Goal: Task Accomplishment & Management: Manage account settings

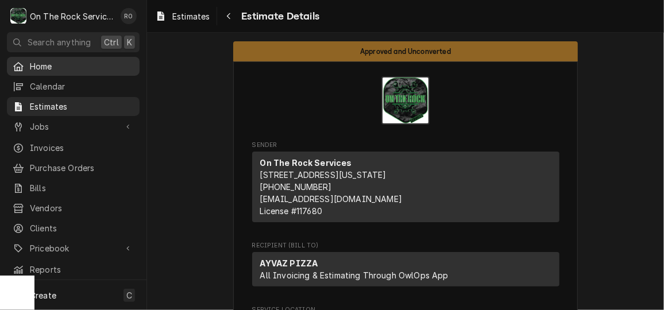
click at [49, 72] on link "Home" at bounding box center [73, 66] width 133 height 19
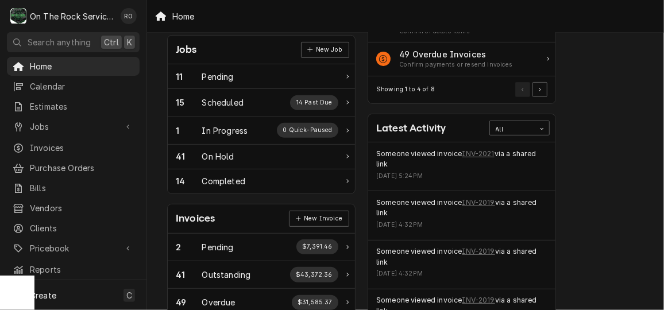
scroll to position [167, 0]
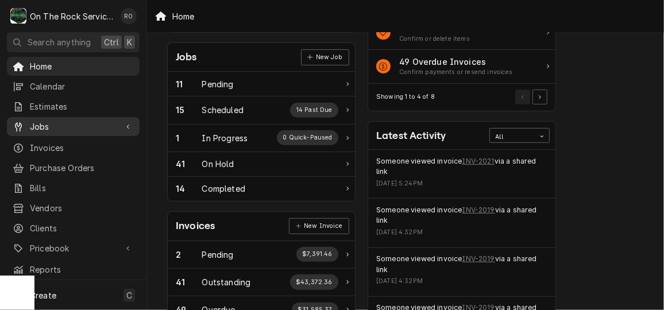
click at [90, 124] on span "Jobs" at bounding box center [73, 127] width 87 height 12
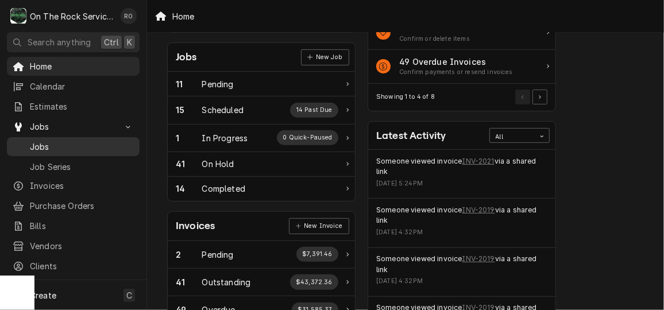
click at [86, 137] on link "Jobs" at bounding box center [73, 146] width 133 height 19
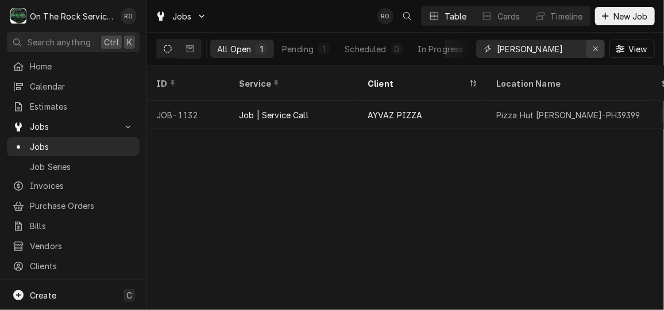
click at [596, 47] on icon "Erase input" at bounding box center [596, 49] width 6 height 8
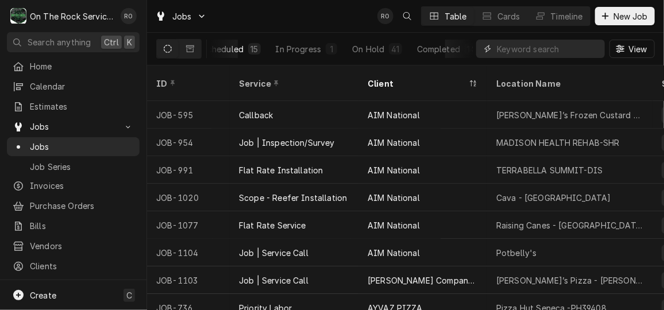
scroll to position [0, 153]
click at [347, 41] on button "On Hold 41" at bounding box center [369, 49] width 63 height 18
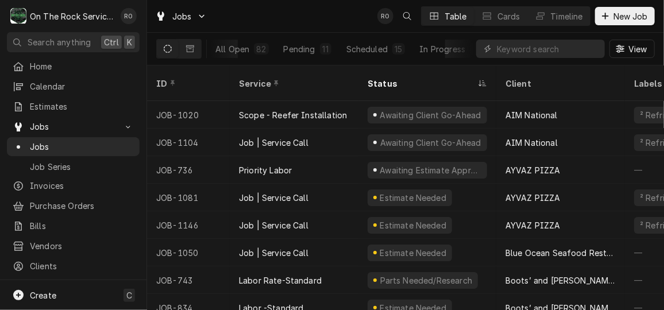
scroll to position [0, 0]
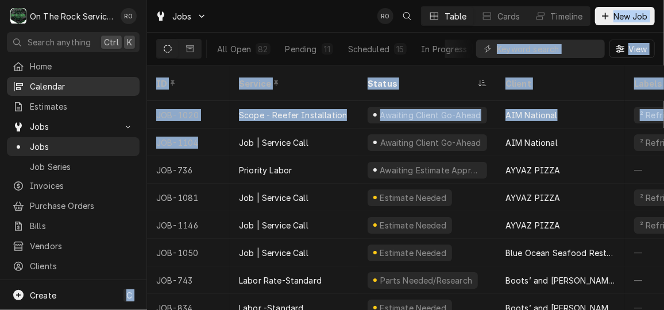
drag, startPoint x: 209, startPoint y: 140, endPoint x: 90, endPoint y: 76, distance: 135.2
click at [90, 76] on div "O On The Rock Services RO Search anything Ctrl K Home Calendar Estimates Jobs J…" at bounding box center [332, 155] width 664 height 310
click at [267, 24] on div "Jobs RO Table Cards Timeline New Job" at bounding box center [405, 16] width 517 height 32
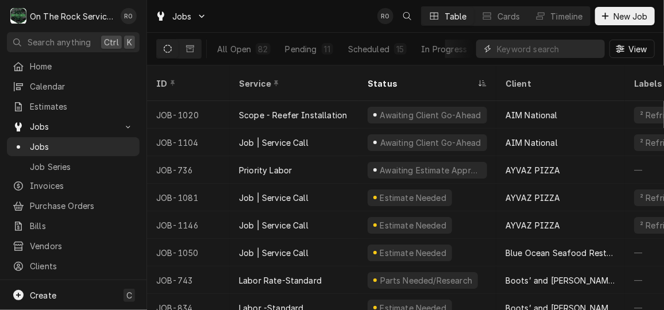
click at [551, 40] on input "Dynamic Content Wrapper" at bounding box center [548, 49] width 102 height 18
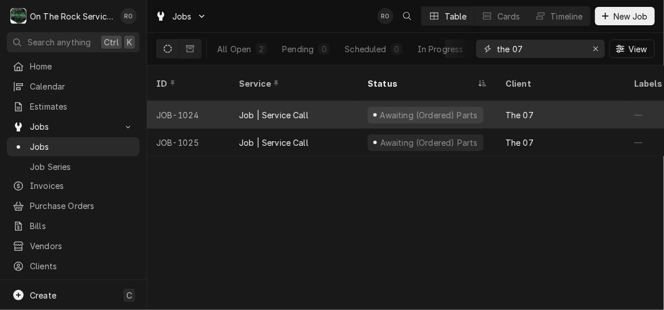
type input "the 07"
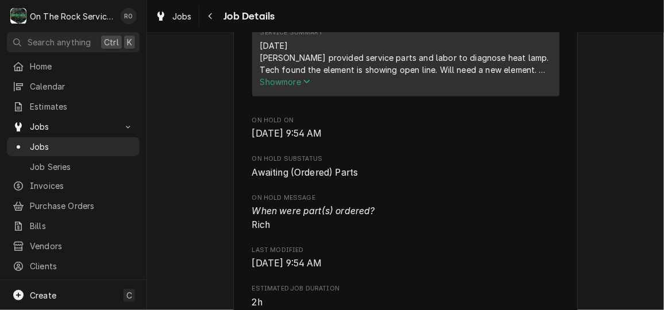
scroll to position [432, 0]
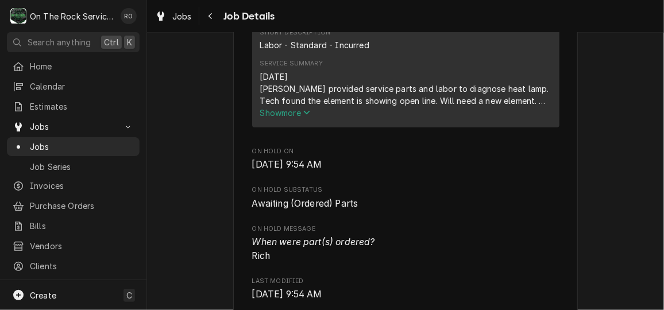
click at [271, 118] on span "Show more" at bounding box center [285, 113] width 51 height 10
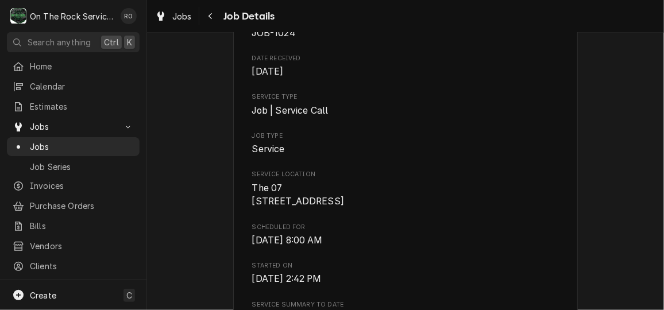
scroll to position [118, 0]
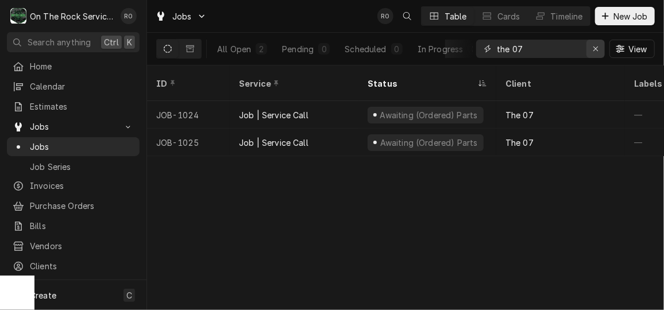
click at [594, 43] on div "Erase input" at bounding box center [595, 48] width 11 height 11
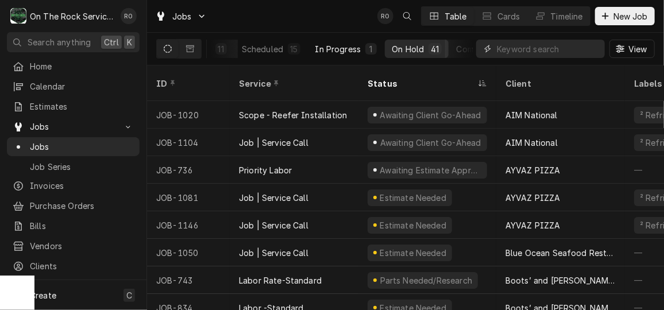
scroll to position [0, 47]
click at [320, 43] on div "Scheduled" at bounding box center [321, 49] width 41 height 12
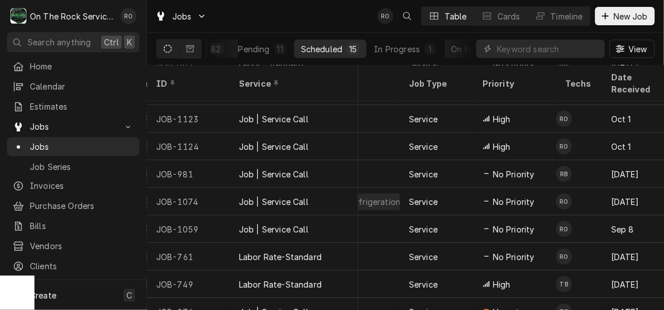
scroll to position [189, 200]
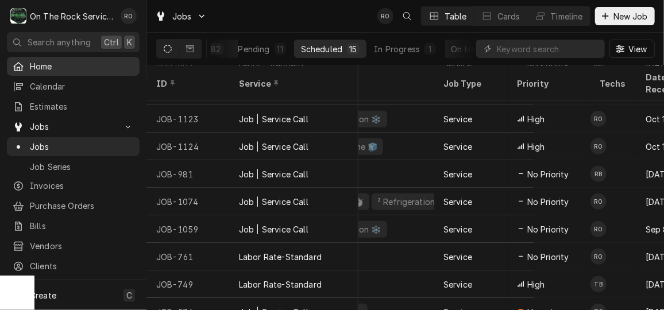
click at [68, 65] on span "Home" at bounding box center [82, 66] width 104 height 12
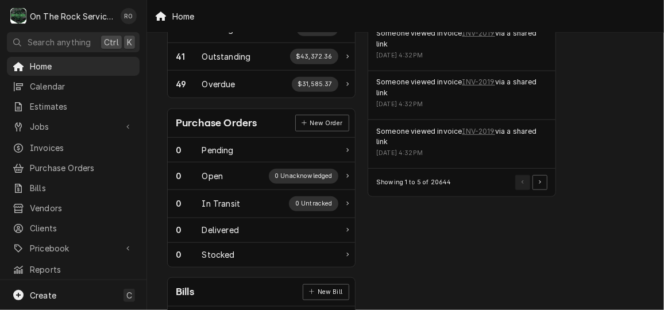
scroll to position [393, 0]
click at [542, 181] on button "Pagination Controls" at bounding box center [540, 182] width 15 height 15
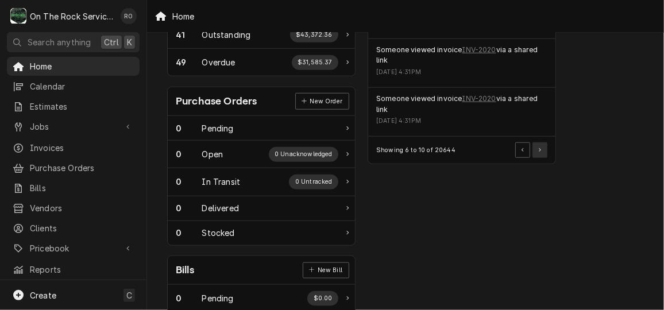
scroll to position [422, 0]
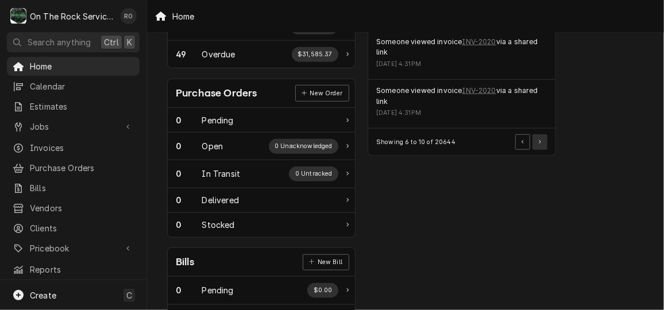
click at [542, 144] on button "Pagination Controls" at bounding box center [540, 141] width 15 height 15
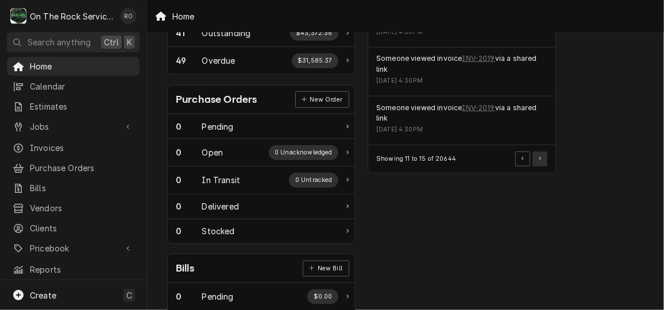
scroll to position [419, 0]
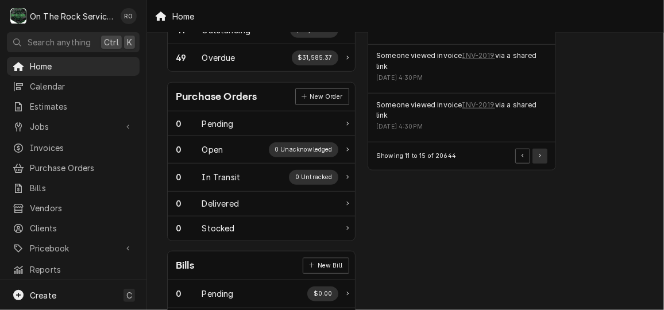
click at [541, 150] on button "Pagination Controls" at bounding box center [540, 156] width 15 height 15
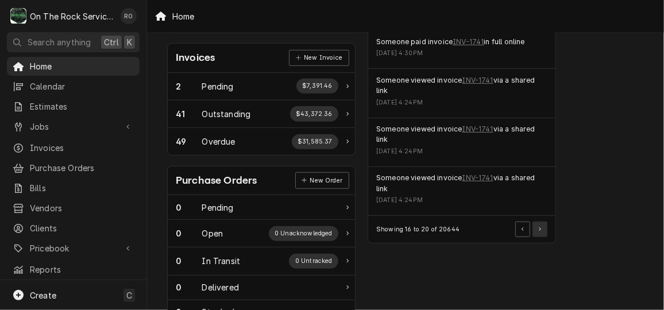
scroll to position [335, 0]
click at [542, 227] on button "Pagination Controls" at bounding box center [540, 229] width 15 height 15
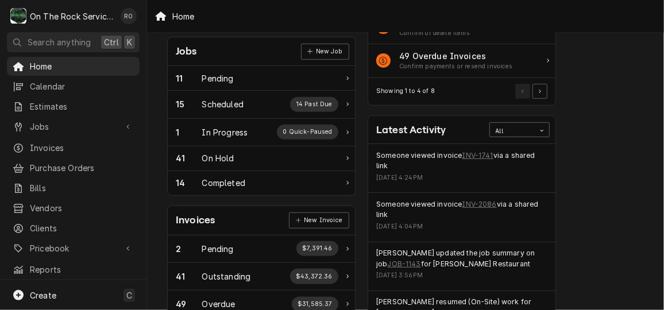
scroll to position [0, 0]
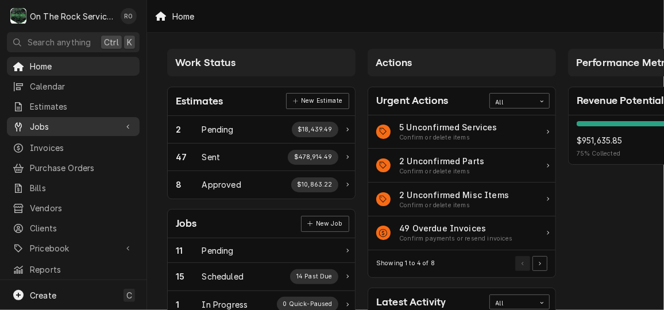
click at [51, 121] on span "Jobs" at bounding box center [73, 127] width 87 height 12
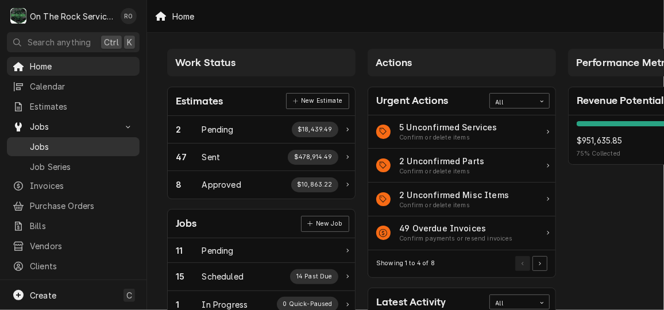
click at [55, 141] on span "Jobs" at bounding box center [82, 147] width 104 height 12
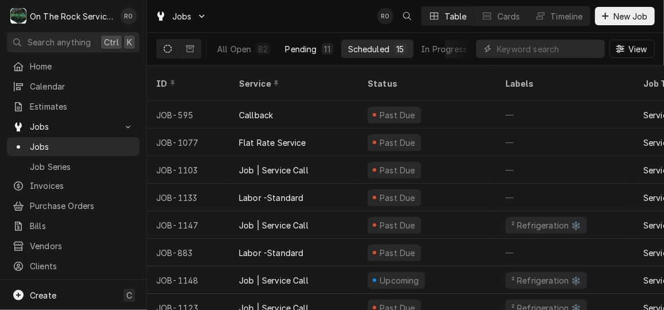
click at [318, 49] on button "Pending 11" at bounding box center [309, 49] width 61 height 18
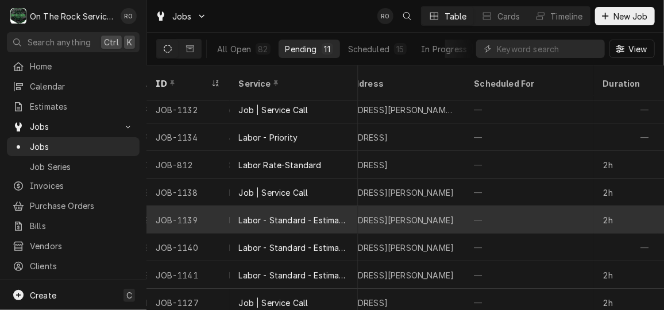
scroll to position [88, 915]
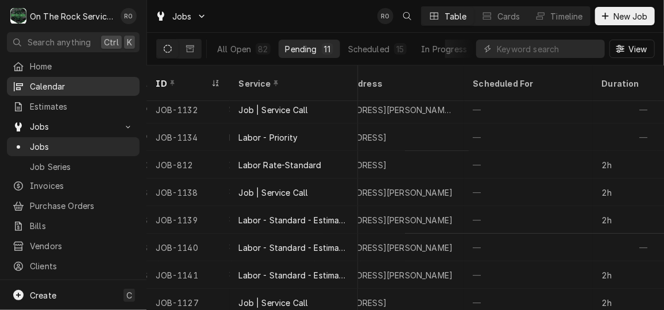
click at [47, 92] on link "Calendar" at bounding box center [73, 86] width 133 height 19
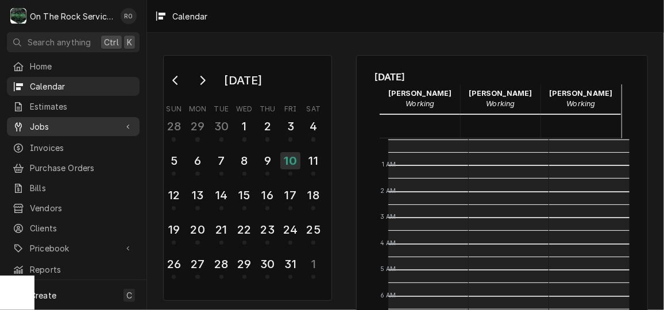
click at [61, 121] on span "Jobs" at bounding box center [73, 127] width 87 height 12
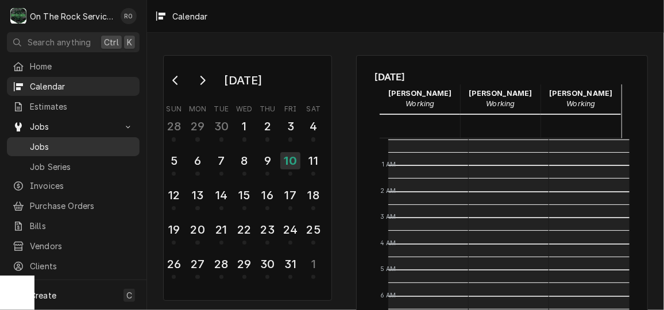
click at [79, 142] on span "Jobs" at bounding box center [82, 147] width 104 height 12
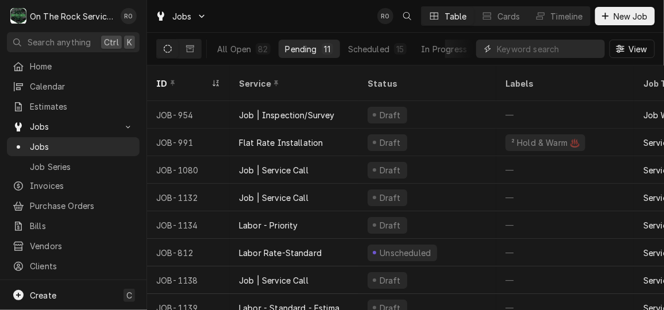
click at [572, 44] on input "Dynamic Content Wrapper" at bounding box center [548, 49] width 102 height 18
type input "azteca"
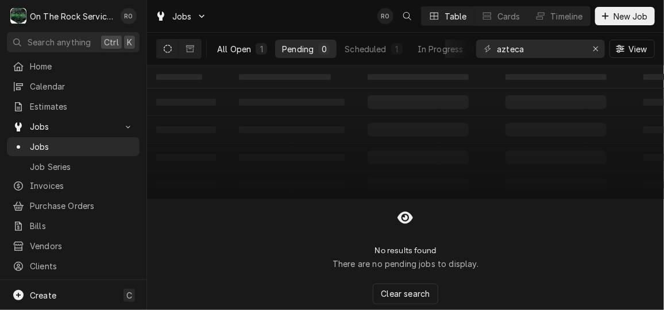
click at [248, 43] on div "All Open" at bounding box center [234, 49] width 34 height 12
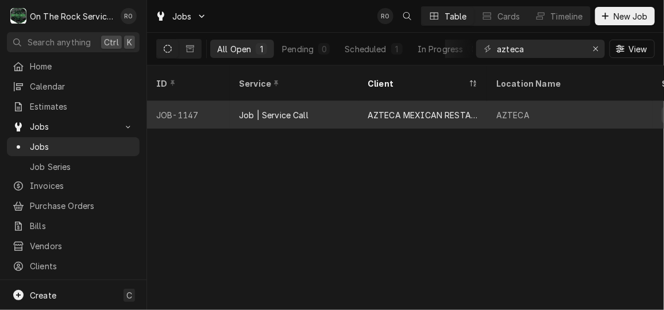
click at [411, 101] on div "AZTECA MEXICAN RESTAURANT" at bounding box center [422, 115] width 129 height 28
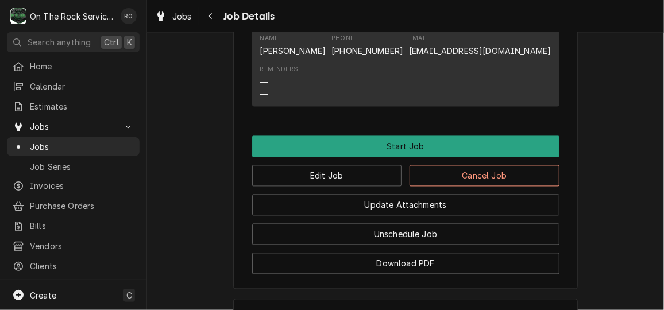
scroll to position [1048, 0]
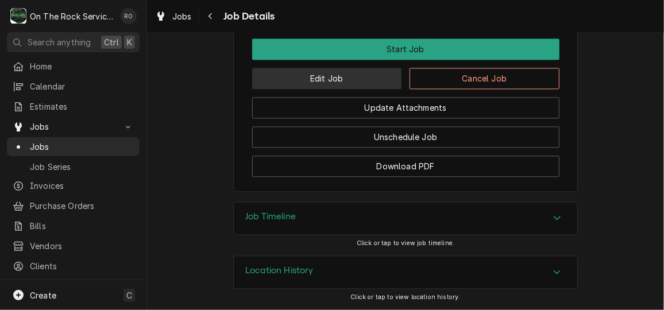
click at [353, 78] on button "Edit Job" at bounding box center [327, 78] width 150 height 21
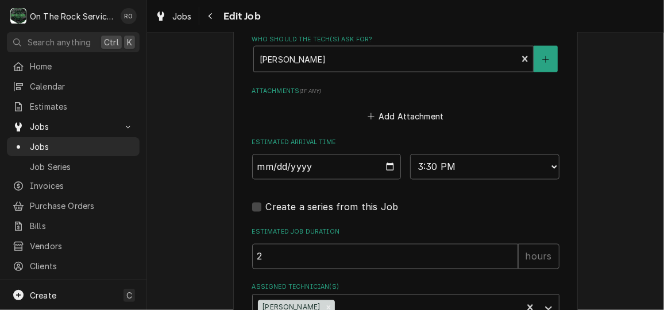
scroll to position [890, 0]
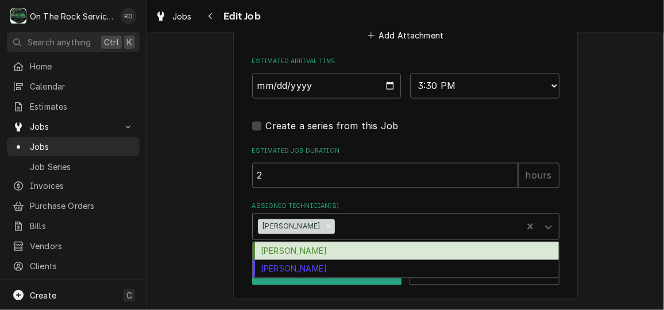
click at [288, 227] on div "Rich Ortega" at bounding box center [290, 226] width 64 height 15
click at [327, 225] on icon "Remove Rich Ortega" at bounding box center [329, 227] width 4 height 4
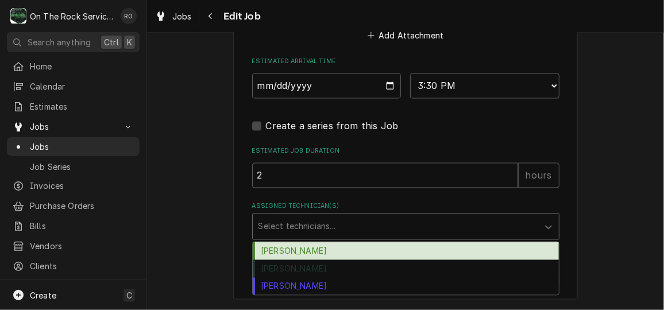
click at [299, 250] on div "Ray Beals" at bounding box center [406, 251] width 306 height 18
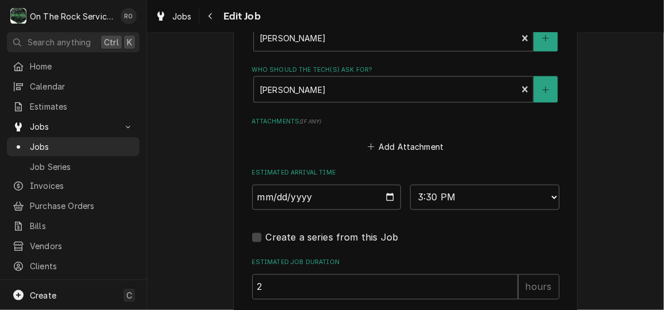
scroll to position [776, 0]
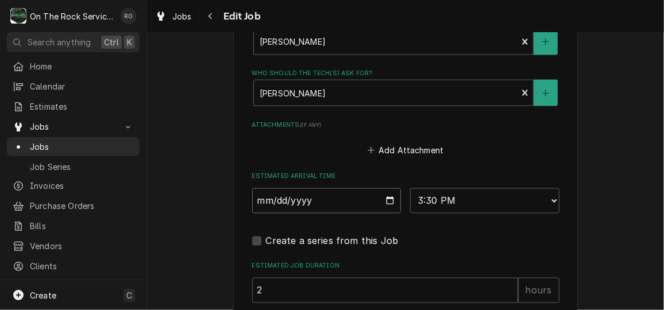
click at [388, 203] on input "2025-10-09" at bounding box center [326, 200] width 149 height 25
type textarea "x"
type input "2025-10-10"
type textarea "x"
click at [542, 206] on select "AM / PM 6:00 AM 6:15 AM 6:30 AM 6:45 AM 7:00 AM 7:15 AM 7:30 AM 7:45 AM 8:00 AM…" at bounding box center [484, 200] width 149 height 25
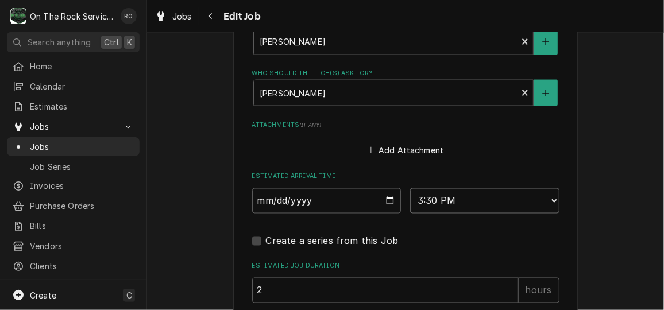
select select "12:00:00"
click at [410, 188] on select "AM / PM 6:00 AM 6:15 AM 6:30 AM 6:45 AM 7:00 AM 7:15 AM 7:30 AM 7:45 AM 8:00 AM…" at bounding box center [484, 200] width 149 height 25
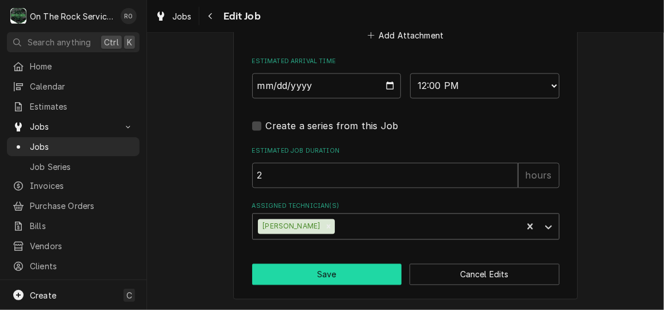
click at [334, 275] on button "Save" at bounding box center [327, 274] width 150 height 21
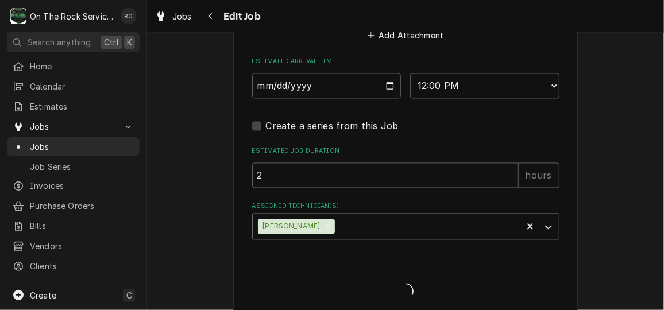
type textarea "x"
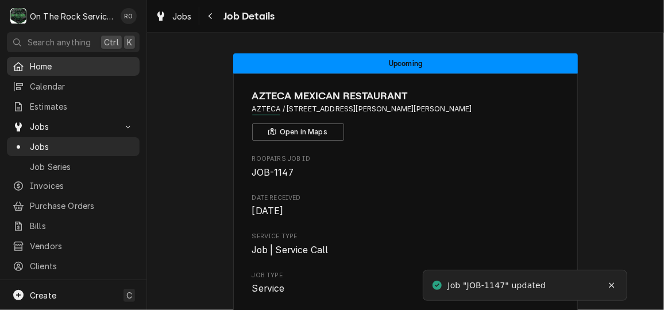
click at [68, 71] on div "Home" at bounding box center [73, 66] width 128 height 14
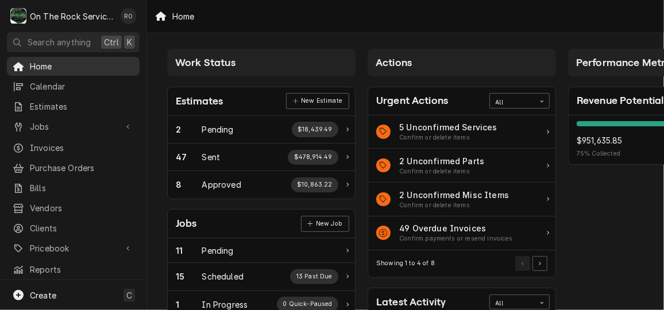
click at [109, 61] on span "Home" at bounding box center [82, 66] width 104 height 12
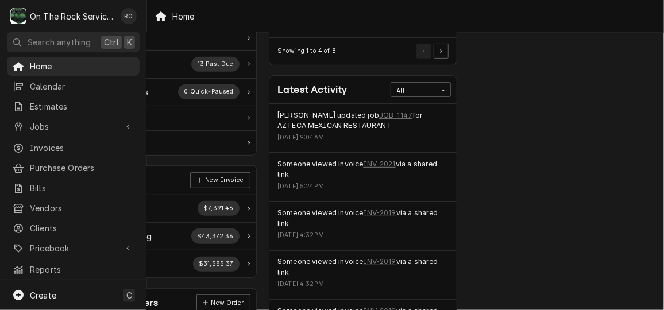
scroll to position [0, 106]
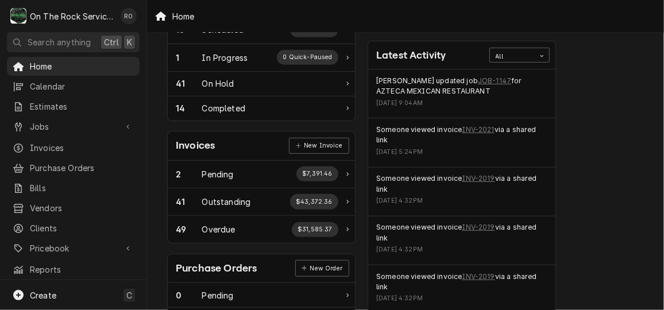
scroll to position [246, 0]
click at [478, 78] on link "JOB-1147" at bounding box center [494, 81] width 33 height 10
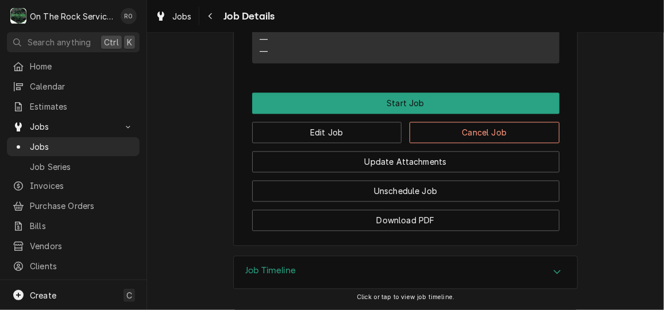
scroll to position [1048, 0]
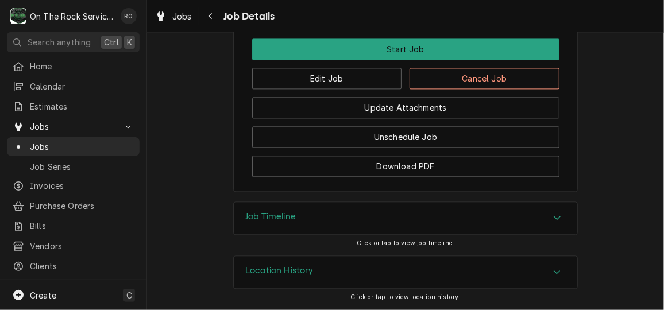
click at [556, 217] on icon "Accordion Header" at bounding box center [557, 218] width 7 height 4
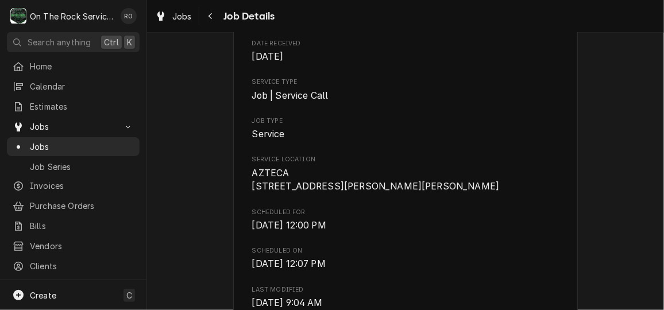
scroll to position [0, 0]
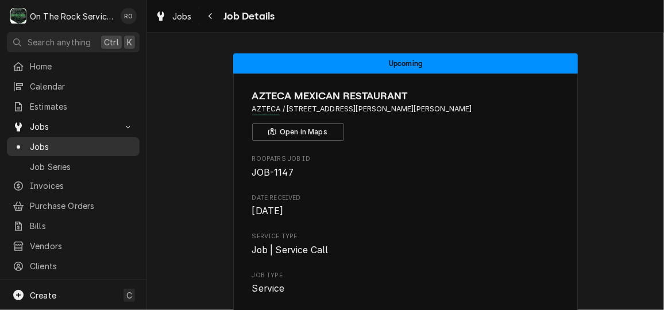
click at [57, 141] on span "Jobs" at bounding box center [82, 147] width 104 height 12
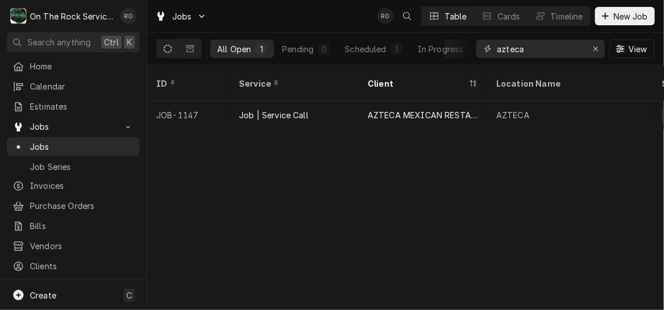
click at [537, 47] on input "azteca" at bounding box center [540, 49] width 86 height 18
click at [421, 41] on button "In Progress 0" at bounding box center [449, 49] width 76 height 18
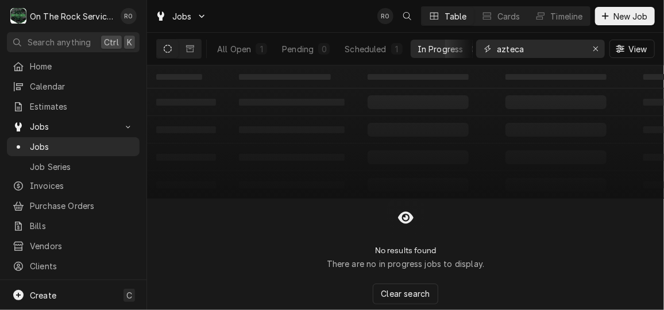
click at [562, 44] on input "azteca" at bounding box center [540, 49] width 86 height 18
click at [596, 48] on icon "Erase input" at bounding box center [596, 49] width 6 height 8
type input "1142"
click at [596, 48] on icon "Erase input" at bounding box center [596, 49] width 6 height 8
type input "1142"
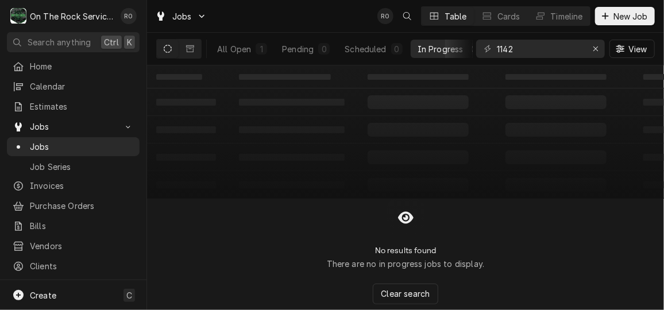
click at [473, 101] on table "‌ ‌ ‌ ‌ ‌ ‌ ‌ ‌ ‌ ‌ ‌ ‌ ‌ ‌ ‌ ‌ ‌ ‌ ‌ ‌ ‌ ‌ ‌ ‌ ‌ ‌ ‌ ‌ ‌ ‌ ‌ ‌ ‌ ‌ ‌ ‌ ‌ ‌ ‌ ‌…" at bounding box center [405, 131] width 517 height 133
click at [242, 44] on div "All Open" at bounding box center [234, 49] width 34 height 12
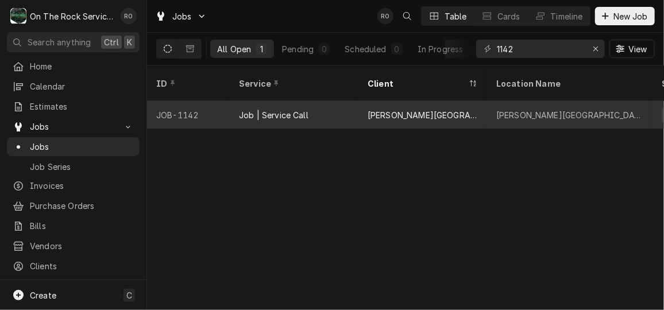
click at [256, 101] on div "Job | Service Call" at bounding box center [294, 115] width 129 height 28
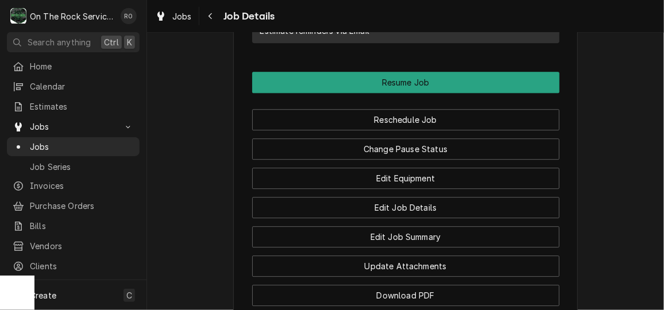
scroll to position [1307, 0]
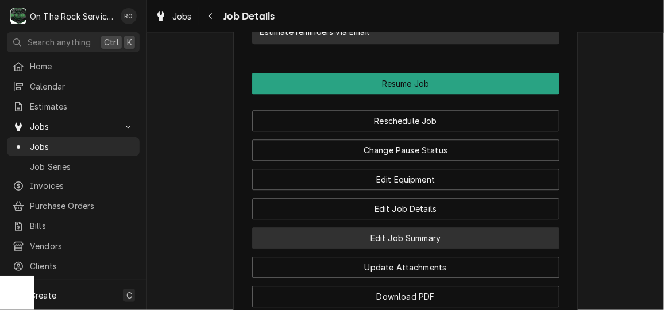
click at [489, 227] on button "Edit Job Summary" at bounding box center [405, 237] width 307 height 21
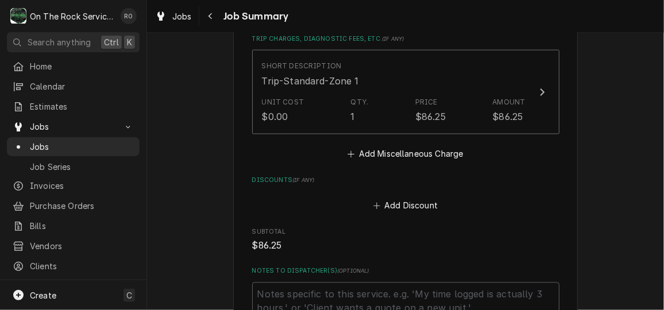
scroll to position [823, 0]
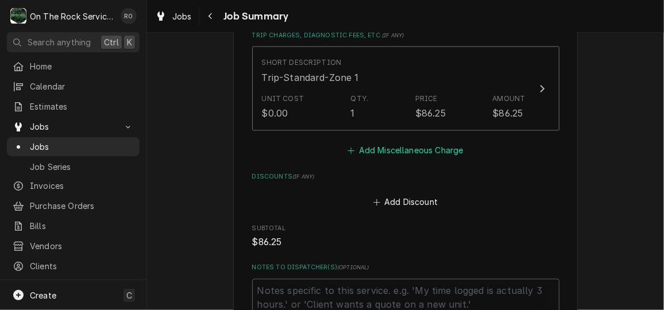
click at [444, 142] on button "Add Miscellaneous Charge" at bounding box center [405, 150] width 119 height 16
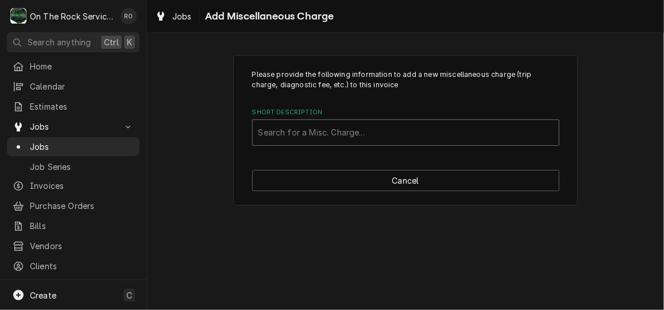
click at [416, 133] on div "Short Description" at bounding box center [406, 132] width 295 height 21
type input "retu"
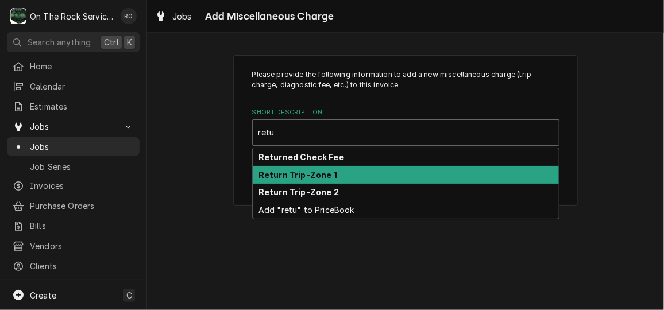
click at [407, 173] on div "Return Trip-Zone 1" at bounding box center [406, 175] width 306 height 18
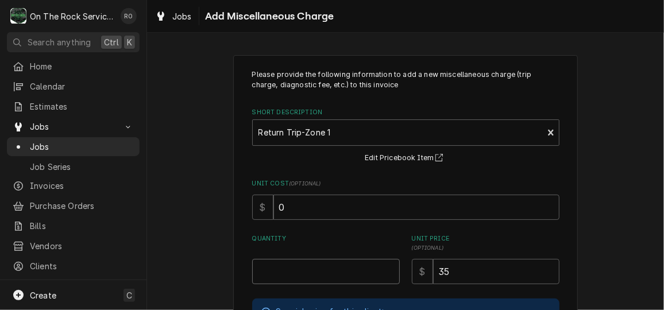
click at [340, 273] on input "Quantity" at bounding box center [326, 271] width 148 height 25
type textarea "x"
type input "1"
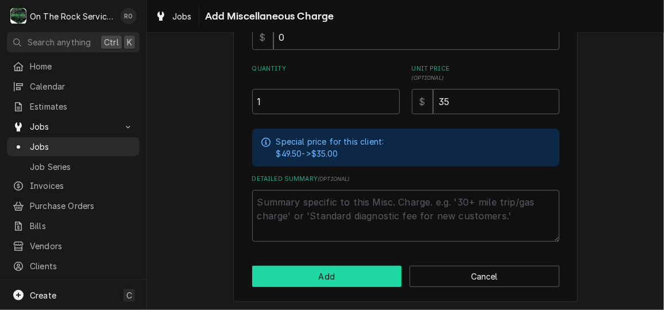
click at [325, 275] on button "Add" at bounding box center [327, 276] width 150 height 21
type textarea "x"
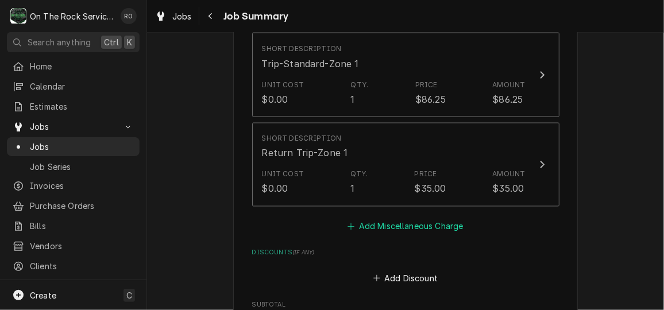
scroll to position [874, 0]
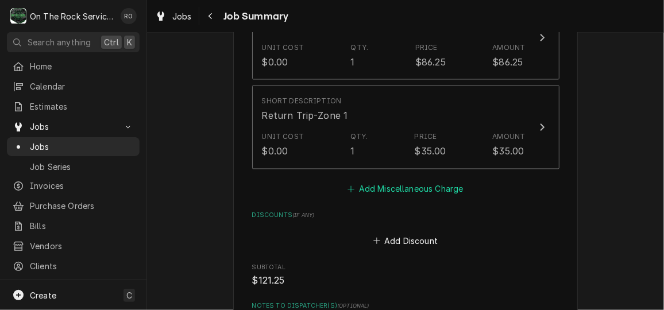
click at [395, 182] on button "Add Miscellaneous Charge" at bounding box center [405, 190] width 119 height 16
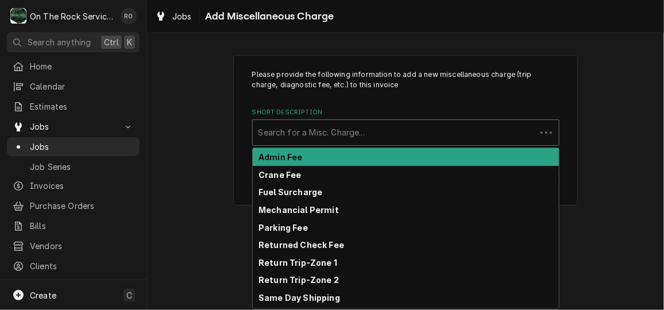
click at [373, 121] on div "Search for a Misc. Charge..." at bounding box center [394, 132] width 283 height 25
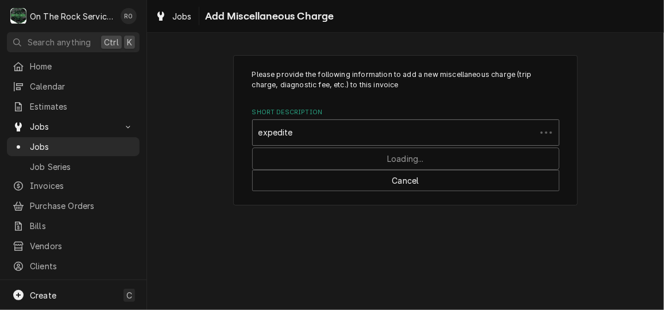
type input "expedited"
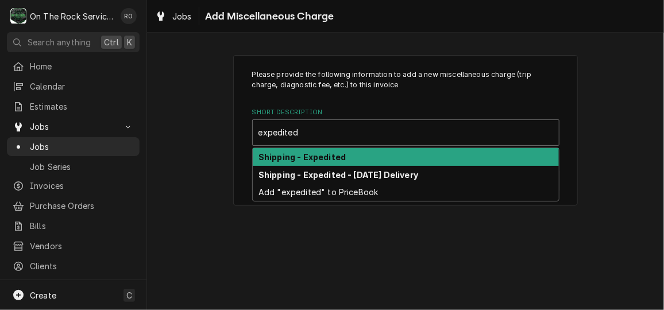
click at [371, 160] on div "Shipping - Expedited" at bounding box center [406, 157] width 306 height 18
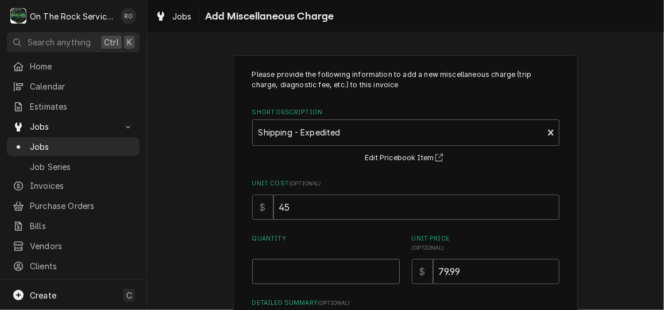
click at [321, 270] on input "Quantity" at bounding box center [326, 271] width 148 height 25
type textarea "x"
type input "1"
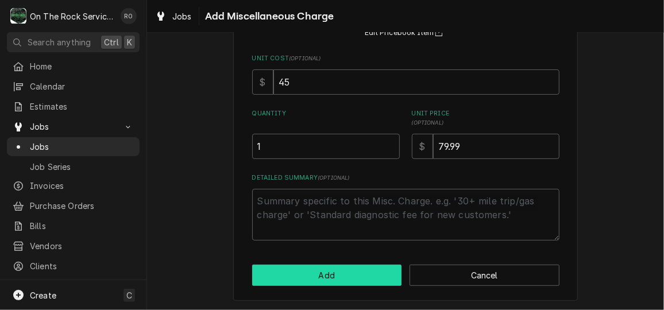
click at [321, 273] on button "Add" at bounding box center [327, 275] width 150 height 21
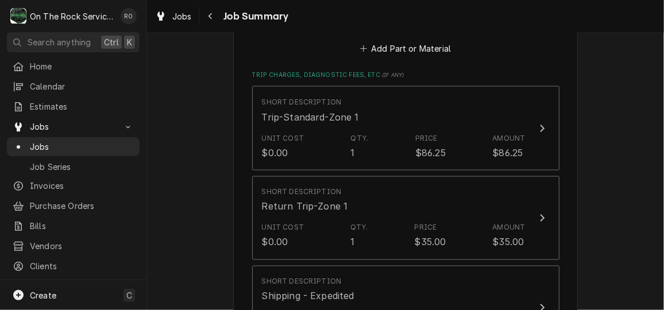
scroll to position [783, 0]
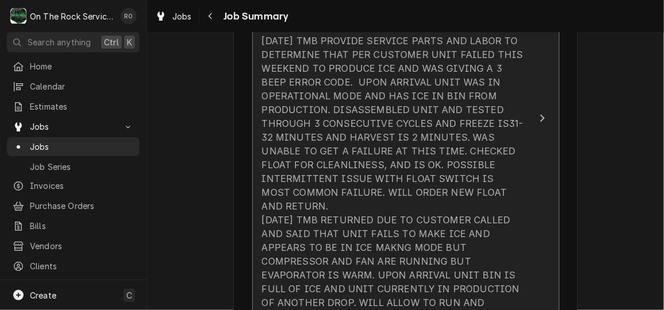
click at [406, 238] on div "10/7/25 TMB PROVIDE SERVICE PARTS AND LABOR TO DETERMINE THAT PER CUSTOMER UNIT…" at bounding box center [394, 179] width 264 height 290
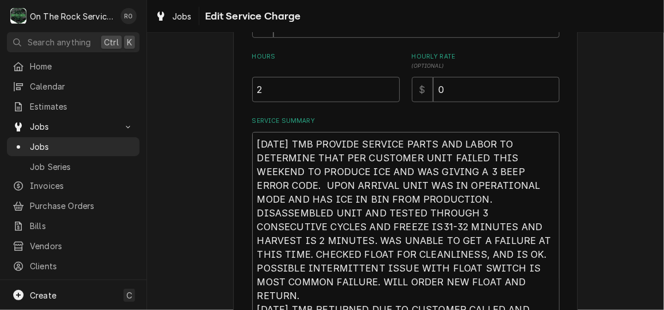
scroll to position [258, 0]
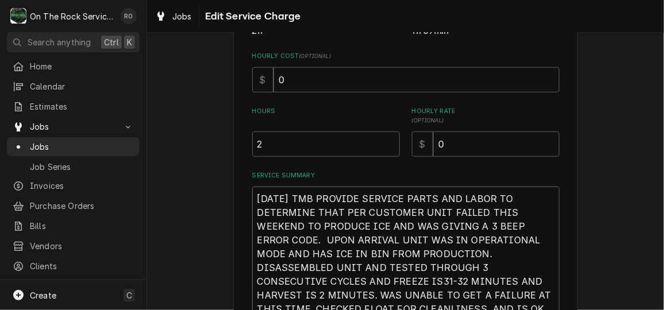
drag, startPoint x: 367, startPoint y: 198, endPoint x: 247, endPoint y: 33, distance: 204.1
click at [252, 33] on div "Use the fields below to edit this service charge Short Description Job | Servic…" at bounding box center [405, 125] width 307 height 642
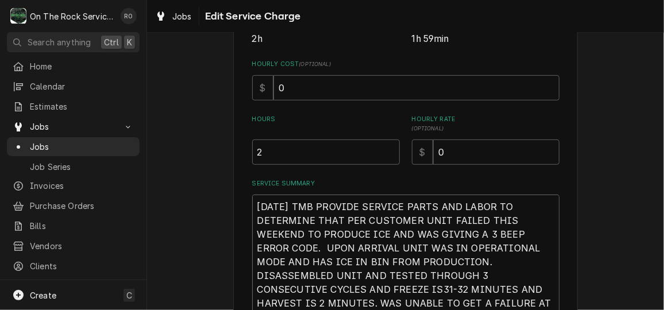
type textarea "x"
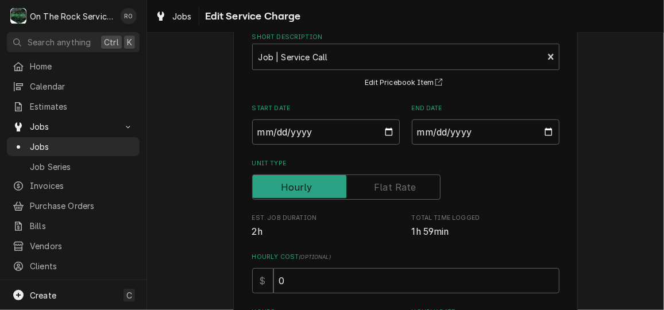
scroll to position [51, 0]
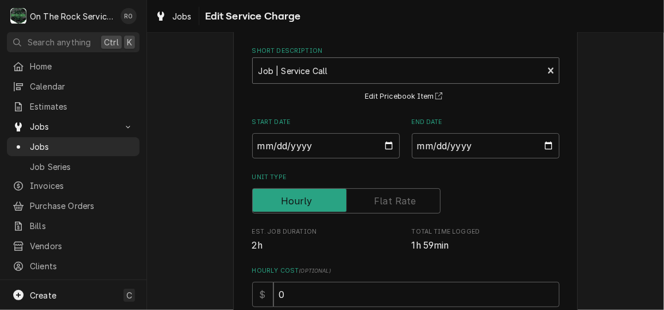
click at [406, 76] on div "Short Description" at bounding box center [398, 70] width 279 height 21
type input "incurred"
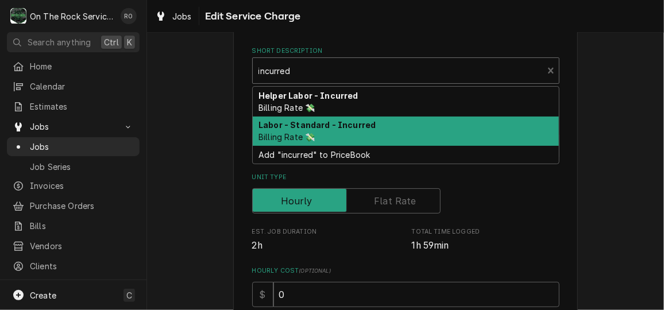
click at [376, 123] on div "Labor - Standard - Incurred Billing Rate 💸" at bounding box center [406, 132] width 306 height 30
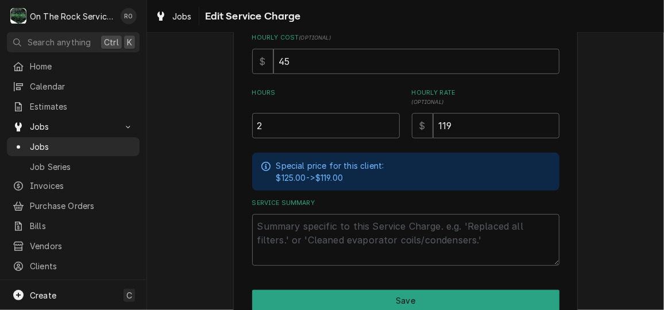
scroll to position [294, 0]
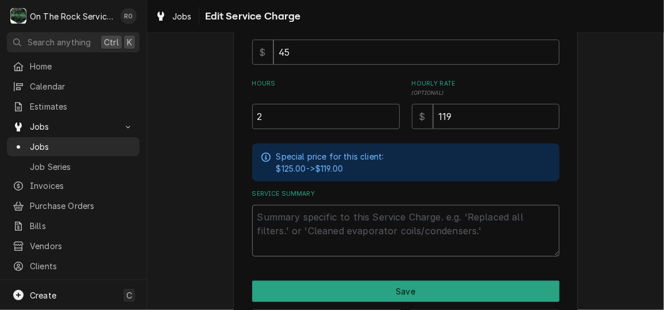
click at [304, 239] on textarea "Service Summary" at bounding box center [405, 231] width 307 height 52
paste textarea "10/7/25 TMB PROVIDE SERVICE PARTS AND LABOR TO DETERMINE THAT PER CUSTOMER UNIT…"
type textarea "x"
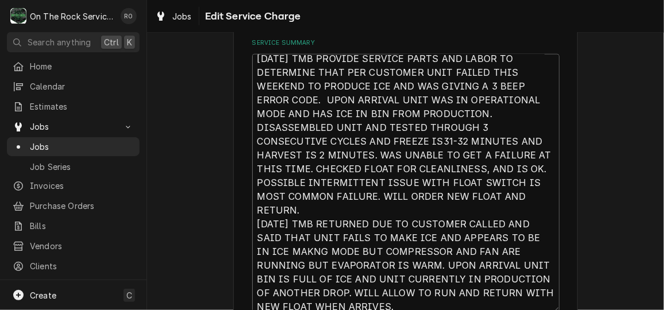
scroll to position [14, 0]
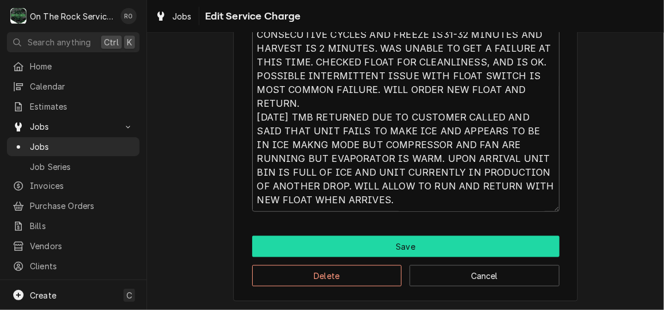
type textarea "10/7/25 TMB PROVIDE SERVICE PARTS AND LABOR TO DETERMINE THAT PER CUSTOMER UNIT…"
click at [499, 243] on button "Save" at bounding box center [405, 246] width 307 height 21
type textarea "x"
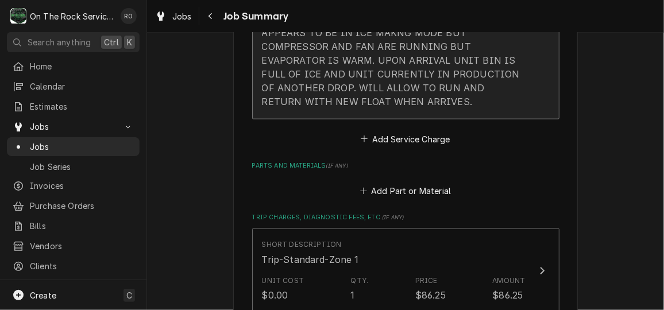
scroll to position [635, 0]
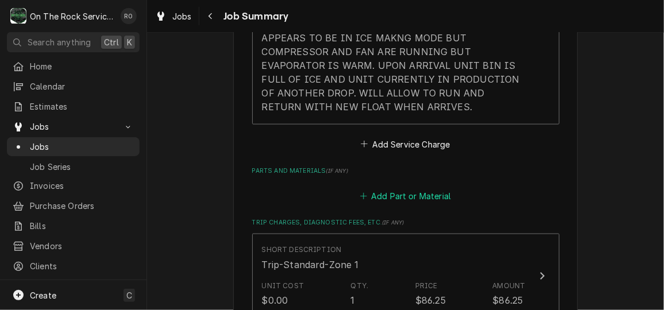
click at [429, 189] on button "Add Part or Material" at bounding box center [405, 196] width 95 height 16
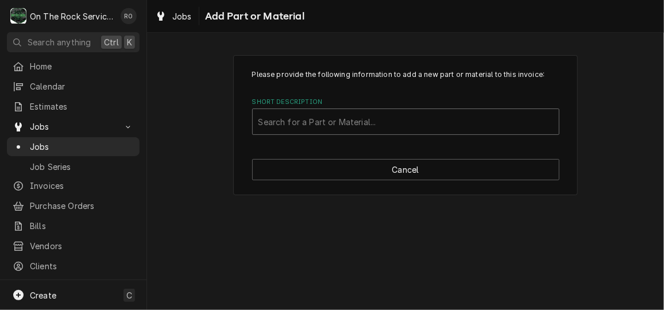
click at [327, 129] on div "Short Description" at bounding box center [406, 121] width 295 height 21
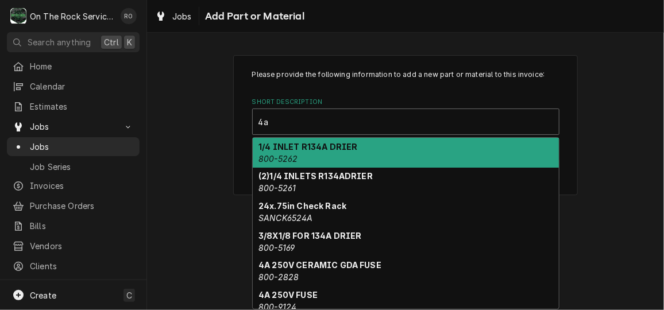
type input "4"
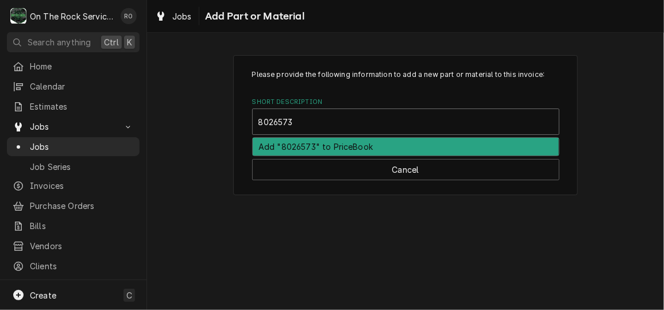
type input "802-6573"
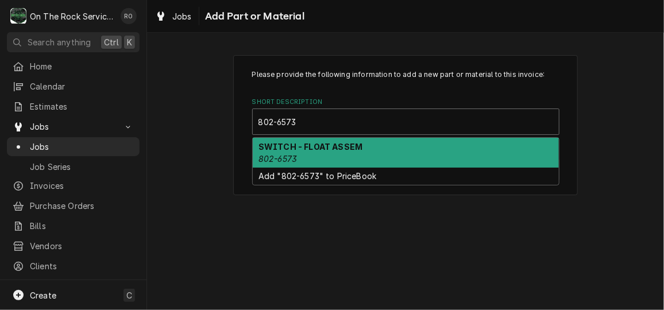
click at [341, 140] on div "SWITCH - FLOAT ASSEM 802-6573" at bounding box center [406, 153] width 306 height 30
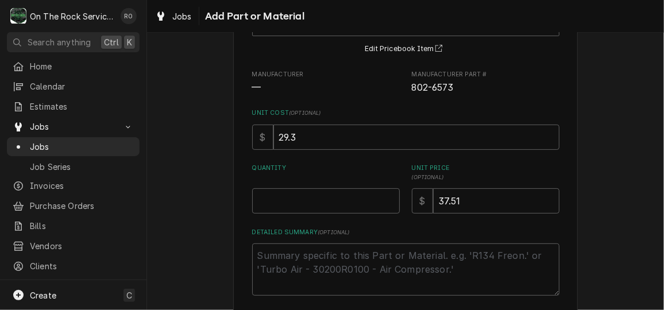
scroll to position [111, 0]
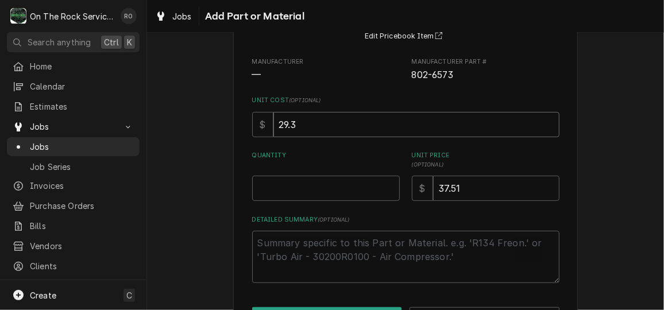
drag, startPoint x: 332, startPoint y: 132, endPoint x: 252, endPoint y: 124, distance: 80.8
click at [252, 124] on div "$ 29.3" at bounding box center [405, 124] width 307 height 25
click at [312, 184] on input "Quantity" at bounding box center [326, 188] width 148 height 25
drag, startPoint x: 290, startPoint y: 121, endPoint x: 218, endPoint y: 111, distance: 71.8
click at [218, 111] on div "Please provide the following information to add a new part or material to this …" at bounding box center [405, 143] width 517 height 420
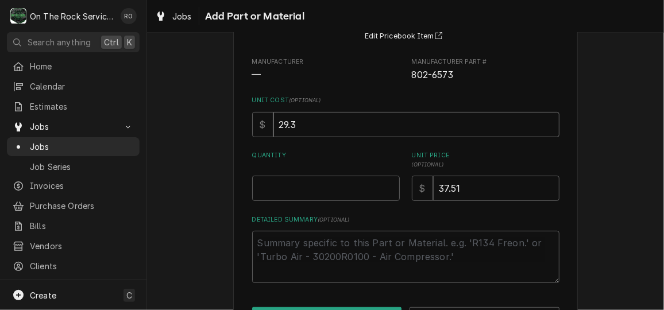
type textarea "x"
type input "5"
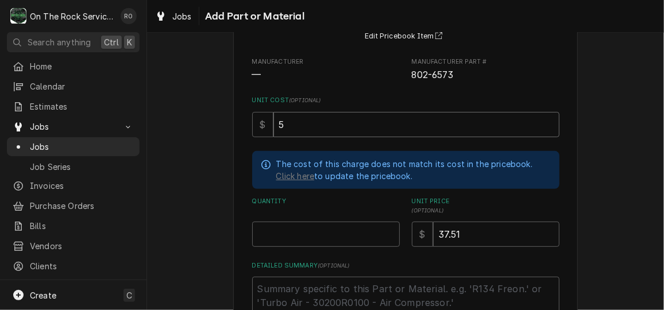
type textarea "x"
type input "56"
type textarea "x"
type input "56.0"
type textarea "x"
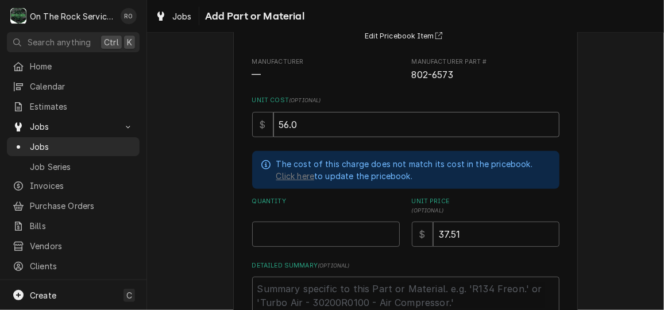
type input "56.08"
type textarea "x"
type input "56.0"
type textarea "x"
type input "56.09"
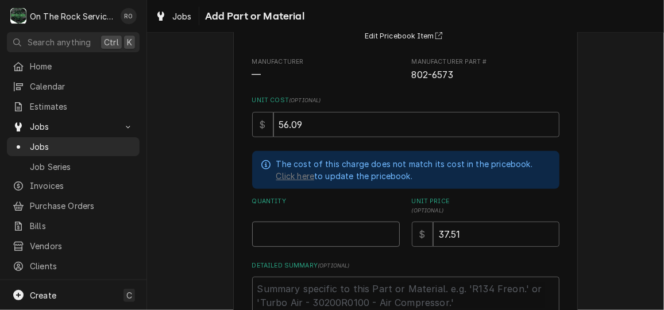
click at [304, 240] on input "Quantity" at bounding box center [326, 234] width 148 height 25
type textarea "x"
type input "1"
type textarea "x"
type input "2"
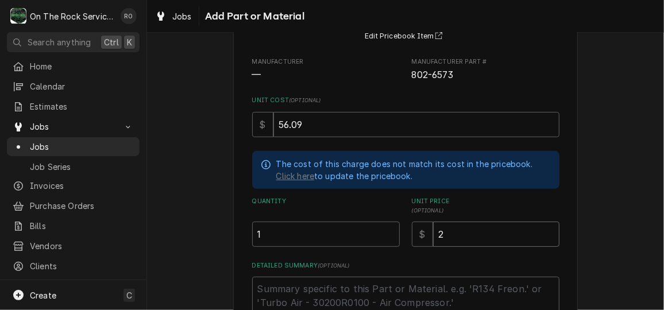
type textarea "x"
type input "1"
type textarea "x"
type input "11"
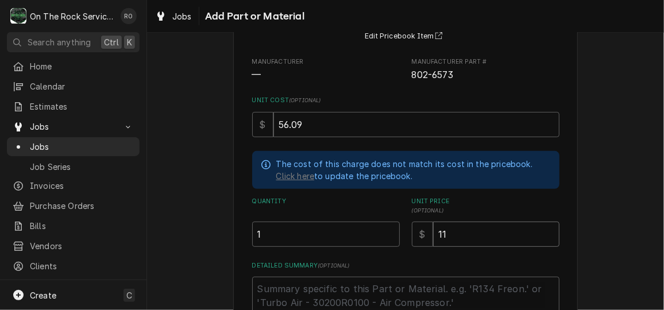
type textarea "x"
type input "112"
type textarea "x"
type input "112.1"
type textarea "x"
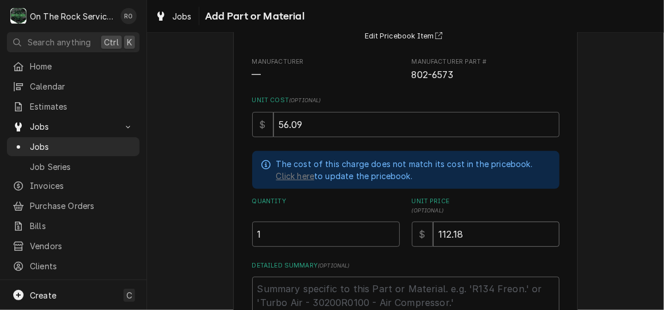
type input "112.18"
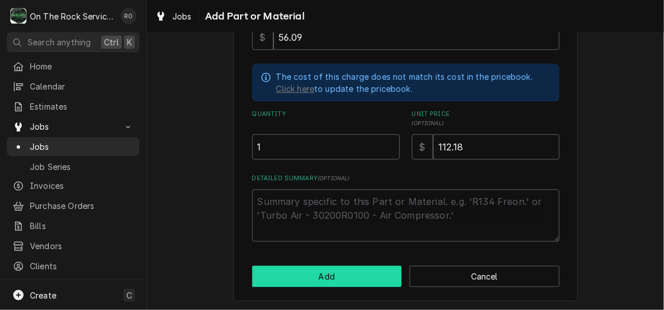
click at [289, 277] on button "Add" at bounding box center [327, 276] width 150 height 21
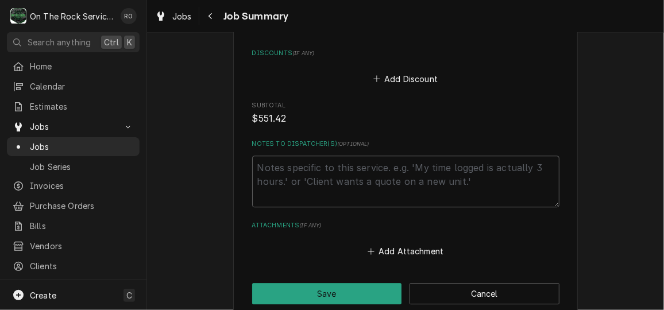
scroll to position [1365, 0]
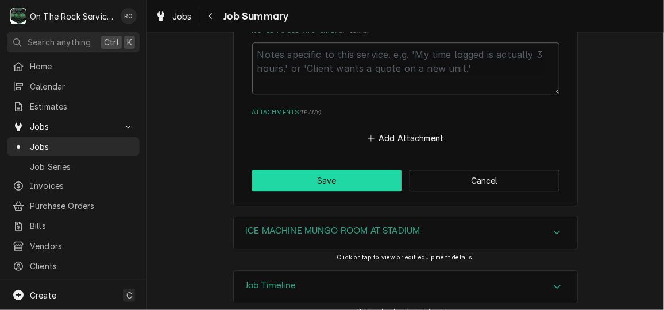
click at [329, 170] on button "Save" at bounding box center [327, 180] width 150 height 21
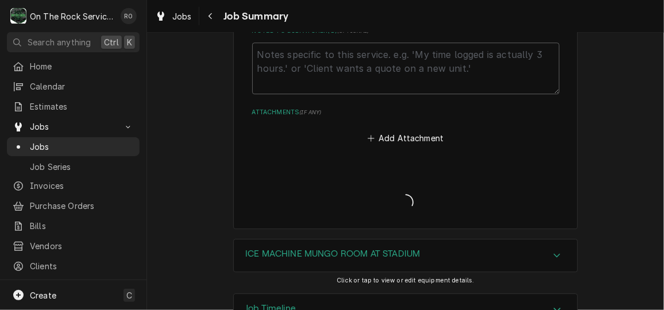
type textarea "x"
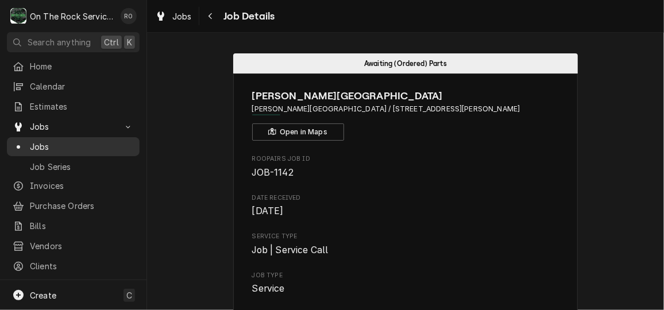
click at [75, 141] on span "Jobs" at bounding box center [82, 147] width 104 height 12
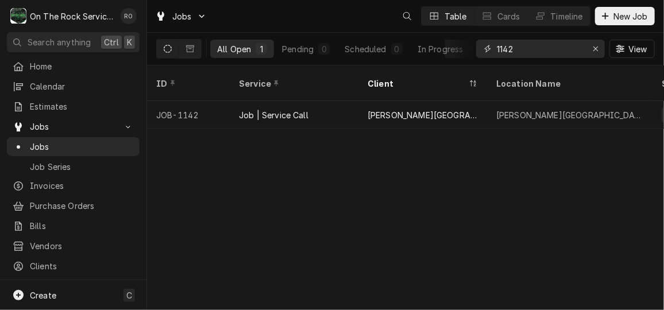
click at [561, 51] on input "1142" at bounding box center [540, 49] width 86 height 18
type input "1137"
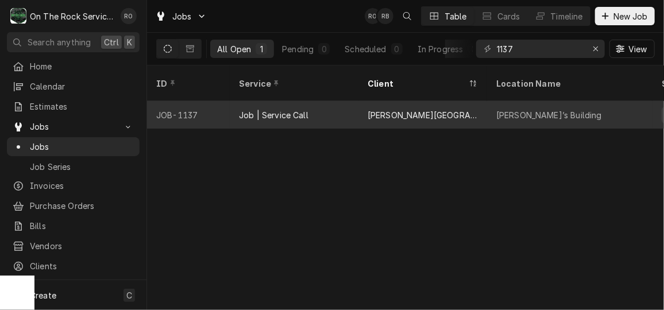
click at [406, 109] on div "[PERSON_NAME][GEOGRAPHIC_DATA]" at bounding box center [423, 115] width 110 height 12
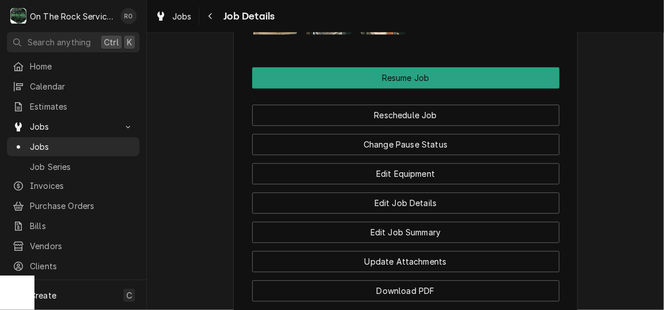
scroll to position [1277, 0]
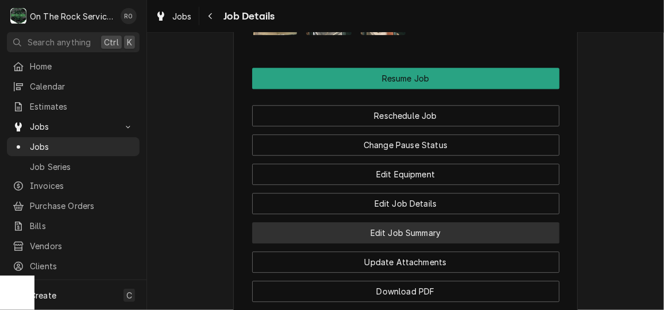
click at [426, 222] on button "Edit Job Summary" at bounding box center [405, 232] width 307 height 21
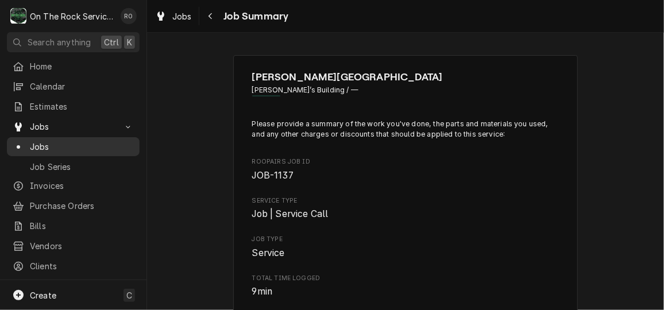
click at [52, 141] on span "Jobs" at bounding box center [82, 147] width 104 height 12
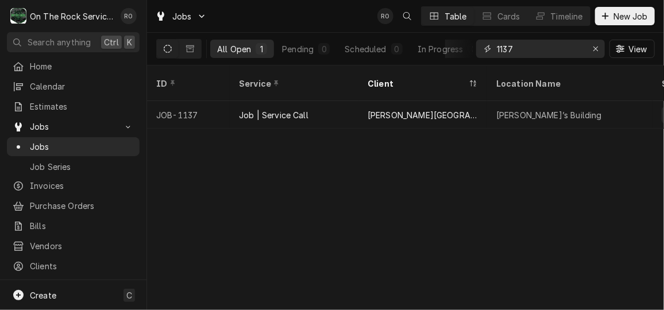
click at [530, 49] on input "1137" at bounding box center [540, 49] width 86 height 18
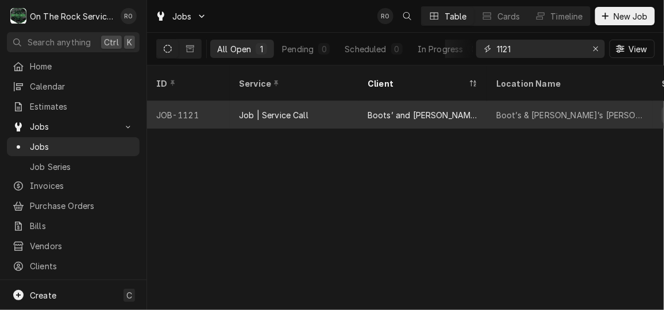
type input "1121"
click at [431, 109] on div "Boots’ and [PERSON_NAME]’s" at bounding box center [423, 115] width 110 height 12
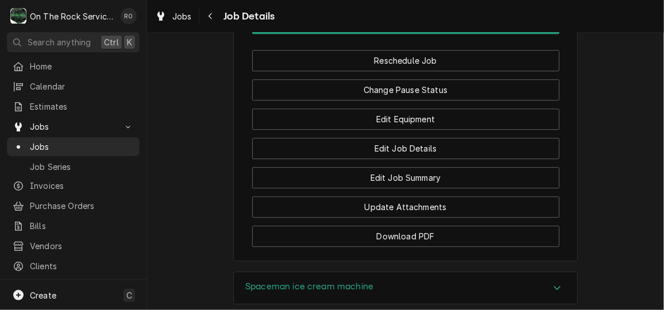
scroll to position [1309, 0]
click at [440, 169] on div "Edit Job Summary" at bounding box center [405, 173] width 307 height 29
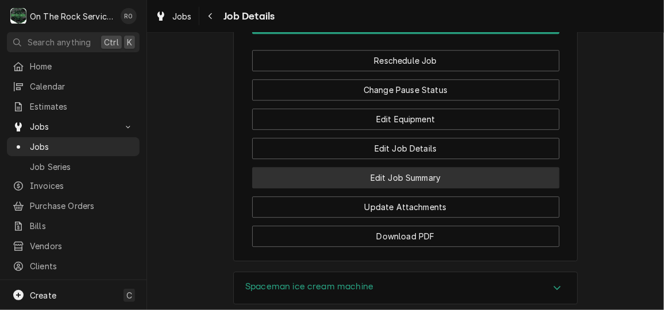
click at [442, 176] on button "Edit Job Summary" at bounding box center [405, 177] width 307 height 21
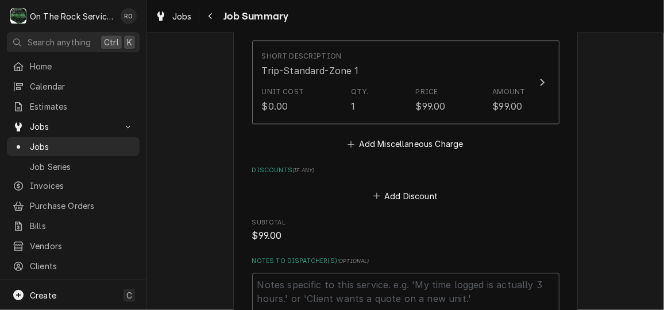
scroll to position [1006, 0]
click at [422, 135] on button "Add Miscellaneous Charge" at bounding box center [405, 143] width 119 height 16
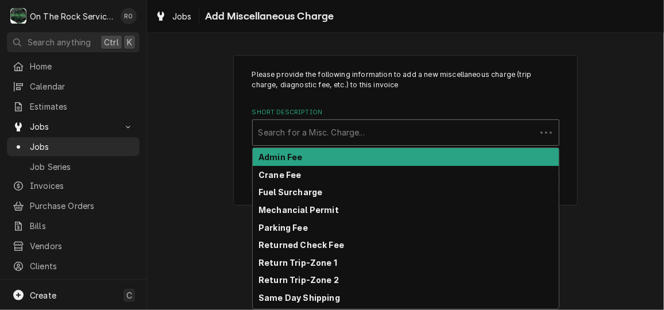
click at [416, 129] on div "Short Description" at bounding box center [395, 132] width 272 height 21
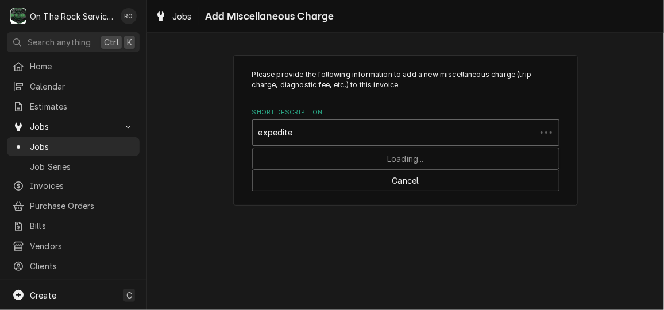
type input "expedited"
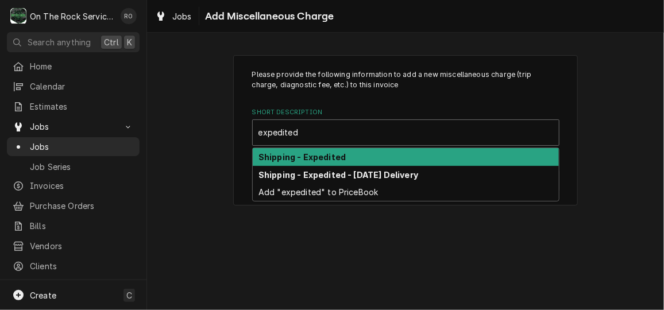
click at [409, 149] on div "Shipping - Expedited" at bounding box center [406, 157] width 306 height 18
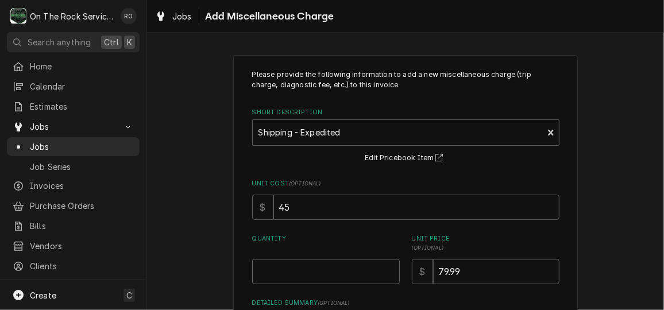
click at [319, 265] on input "Quantity" at bounding box center [326, 271] width 148 height 25
type textarea "x"
type input "1"
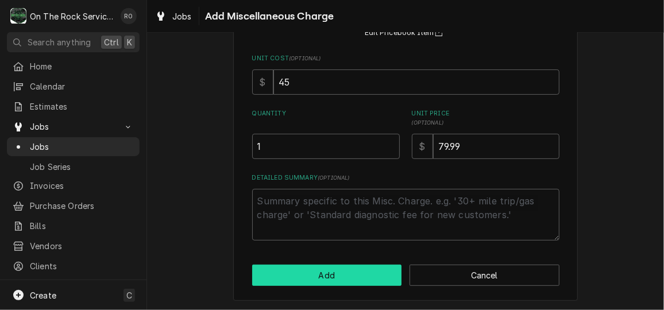
click at [319, 280] on button "Add" at bounding box center [327, 275] width 150 height 21
type textarea "x"
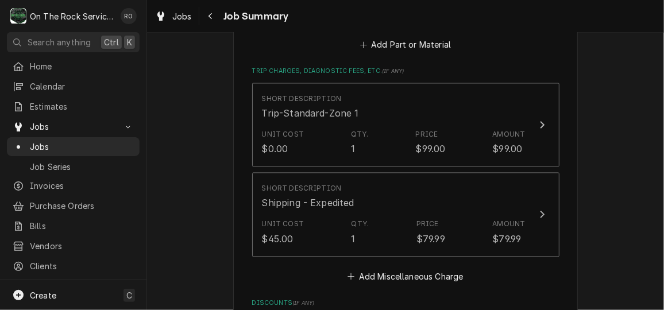
scroll to position [987, 0]
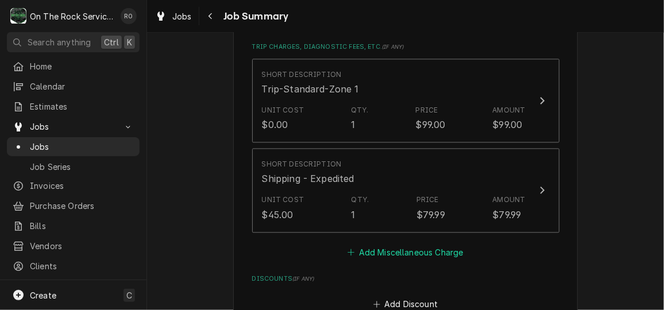
click at [411, 244] on button "Add Miscellaneous Charge" at bounding box center [405, 252] width 119 height 16
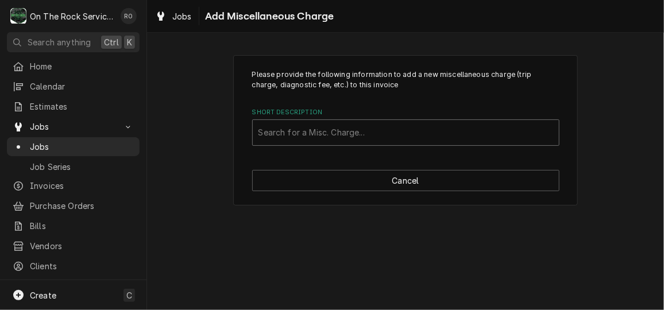
click at [381, 124] on div "Short Description" at bounding box center [406, 132] width 295 height 21
type input "return"
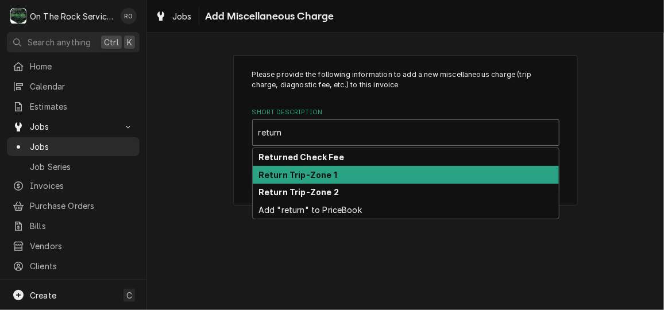
click at [376, 173] on div "Return Trip-Zone 1" at bounding box center [406, 175] width 306 height 18
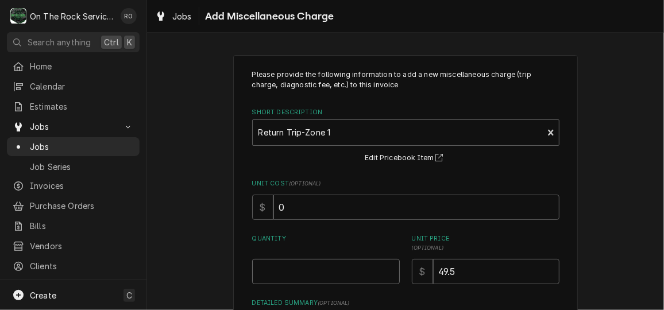
click at [331, 262] on input "Quantity" at bounding box center [326, 271] width 148 height 25
type textarea "x"
type input "1"
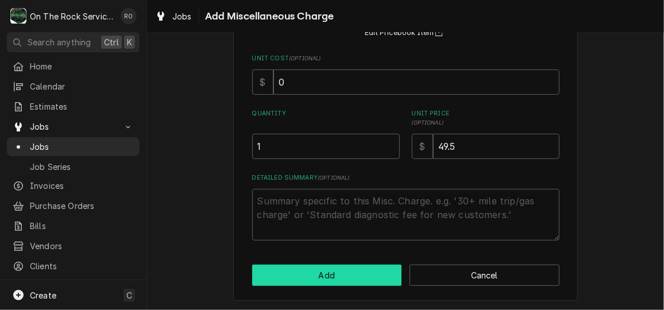
click at [329, 272] on button "Add" at bounding box center [327, 275] width 150 height 21
type textarea "x"
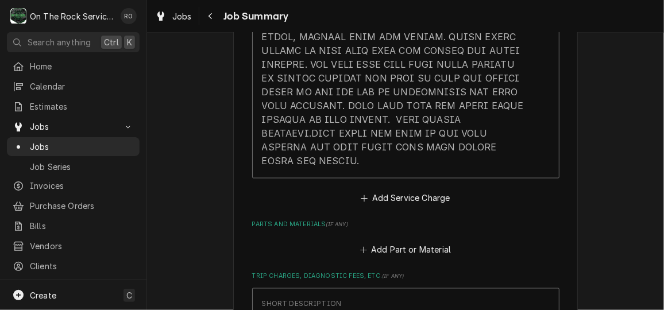
scroll to position [756, 0]
click at [388, 244] on button "Add Part or Material" at bounding box center [405, 252] width 95 height 16
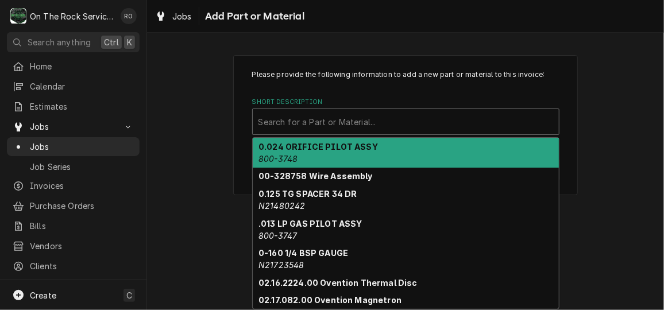
click at [264, 118] on div "Short Description" at bounding box center [406, 121] width 295 height 21
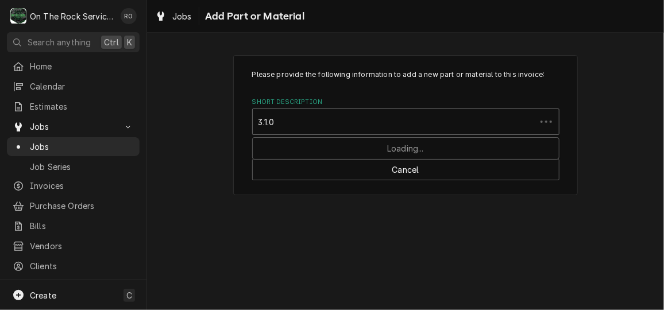
type input "3.1.02"
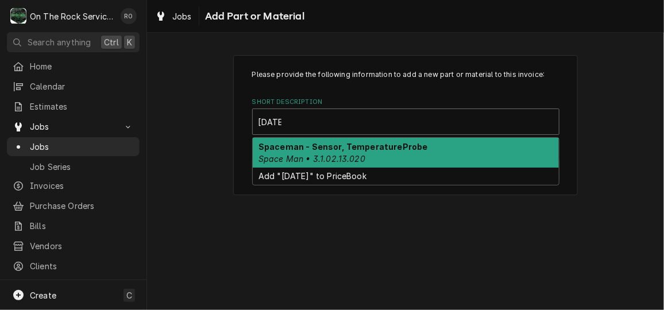
click at [377, 146] on strong "Spaceman - Sensor, TemperatureProbe" at bounding box center [343, 147] width 169 height 10
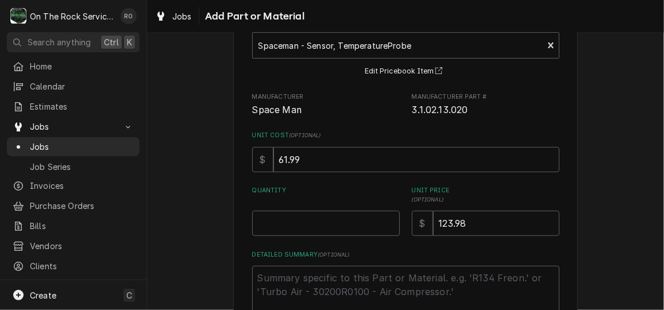
scroll to position [88, 0]
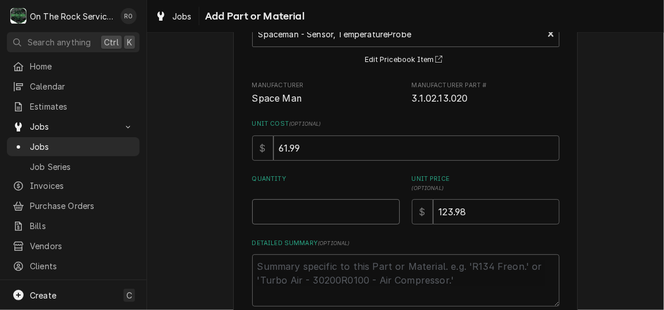
click at [322, 200] on input "Quantity" at bounding box center [326, 211] width 148 height 25
type textarea "x"
type input "1"
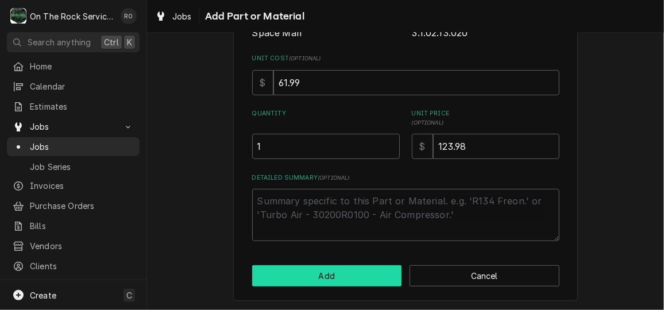
click at [333, 277] on button "Add" at bounding box center [327, 275] width 150 height 21
type textarea "x"
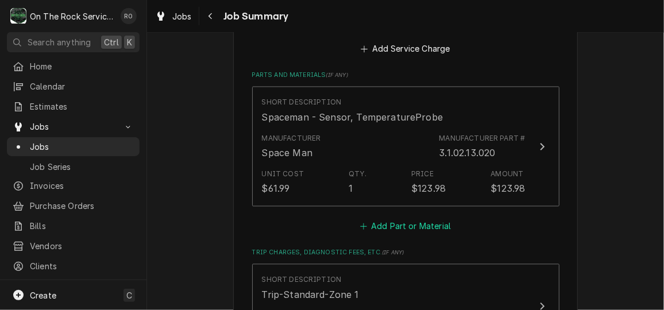
scroll to position [907, 0]
click at [384, 218] on button "Add Part or Material" at bounding box center [405, 226] width 95 height 16
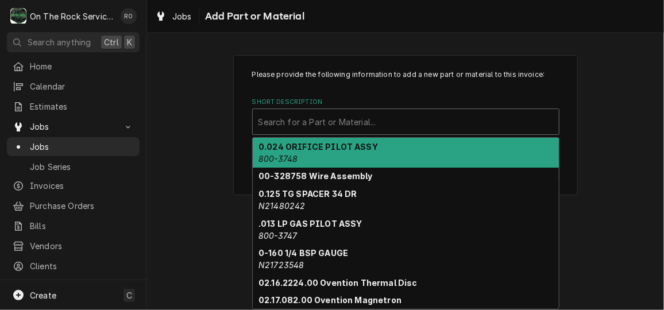
click at [303, 122] on div "Short Description" at bounding box center [406, 121] width 295 height 21
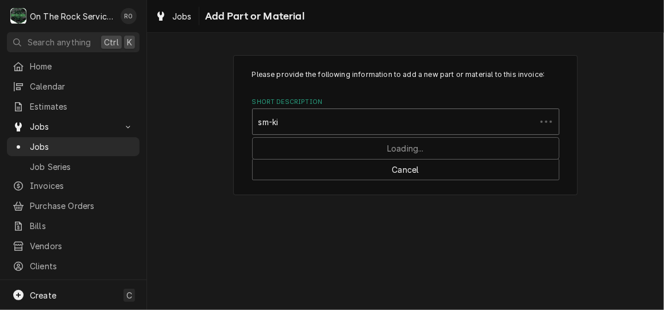
type input "sm-kit"
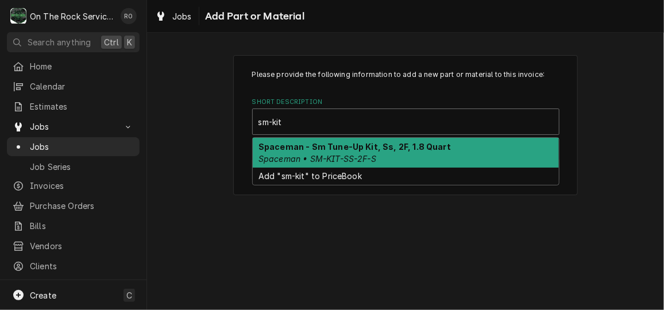
click at [317, 146] on strong "Spaceman - Sm Tune-Up Kit, Ss, 2F, 1.8 Quart" at bounding box center [355, 147] width 192 height 10
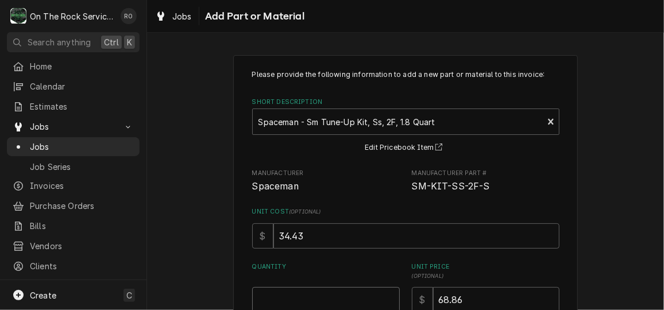
click at [334, 300] on input "Quantity" at bounding box center [326, 299] width 148 height 25
type textarea "x"
type input "1"
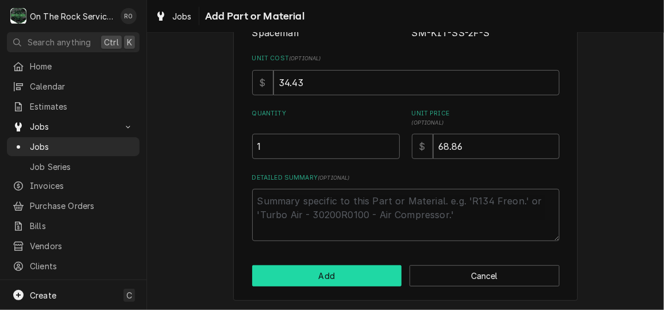
click at [337, 276] on button "Add" at bounding box center [327, 275] width 150 height 21
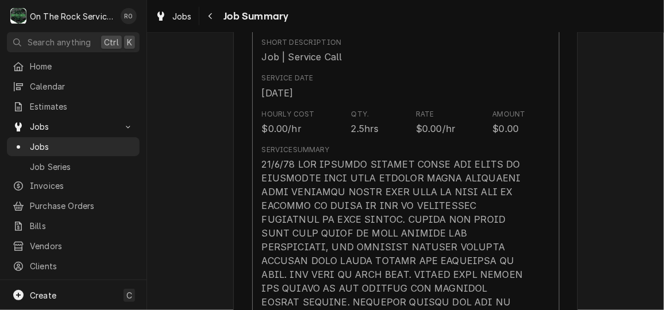
scroll to position [315, 0]
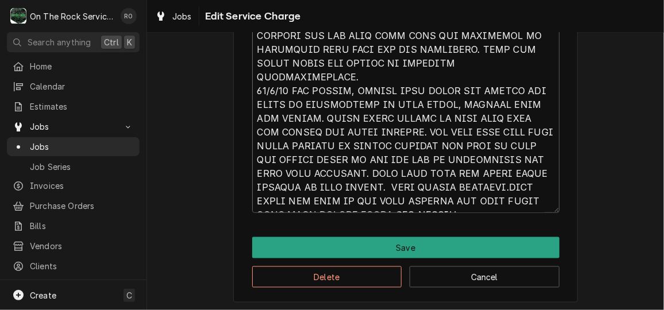
scroll to position [14, 0]
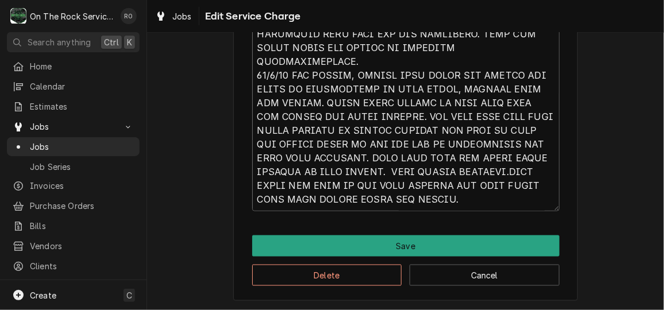
drag, startPoint x: 254, startPoint y: 160, endPoint x: 510, endPoint y: 337, distance: 311.4
click at [510, 310] on html "O On The Rock Services RO Search anything Ctrl K Home Calendar Estimates Jobs J…" at bounding box center [332, 155] width 664 height 310
type textarea "x"
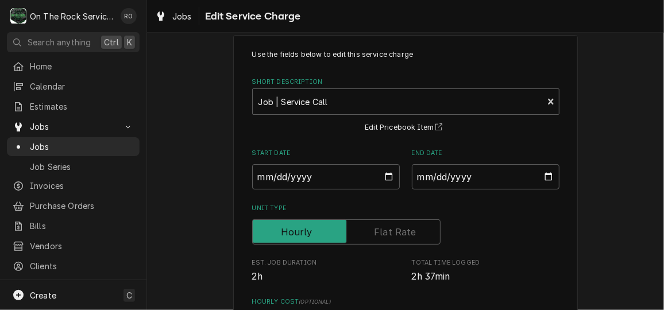
scroll to position [0, 0]
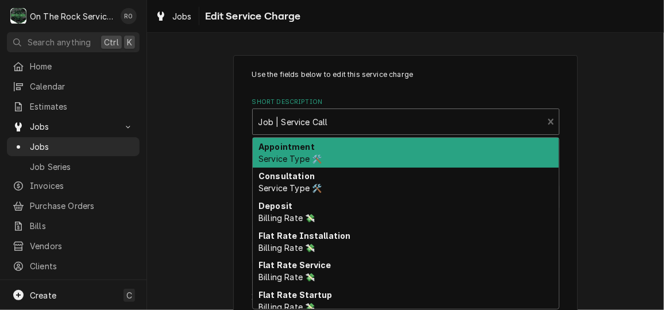
click at [356, 127] on div "Short Description" at bounding box center [398, 121] width 279 height 21
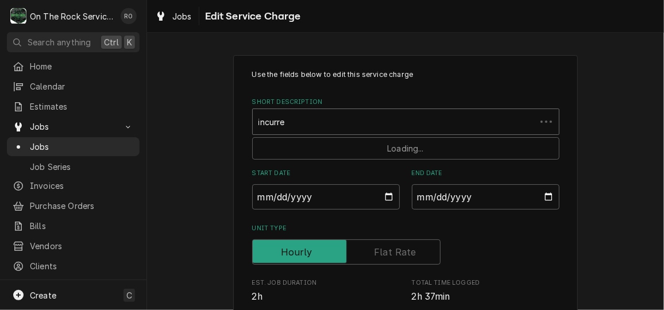
type input "incurred"
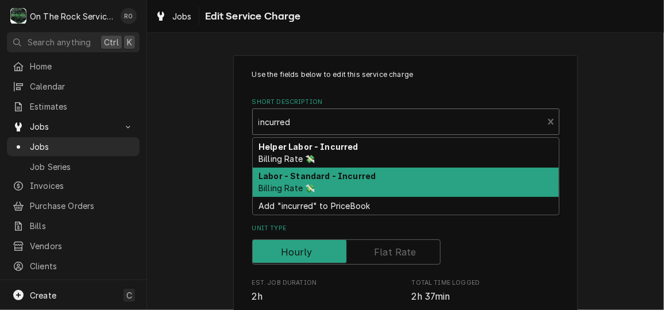
click at [330, 181] on div "Labor - Standard - Incurred Billing Rate 💸" at bounding box center [406, 183] width 306 height 30
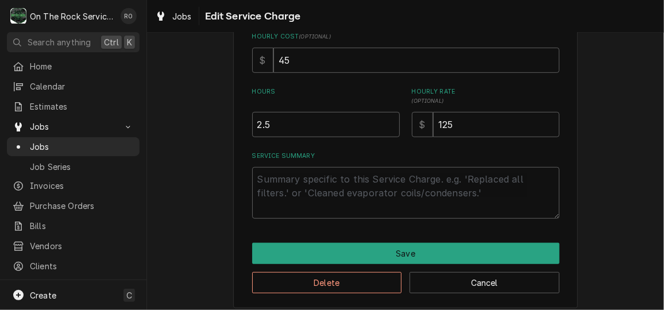
scroll to position [293, 0]
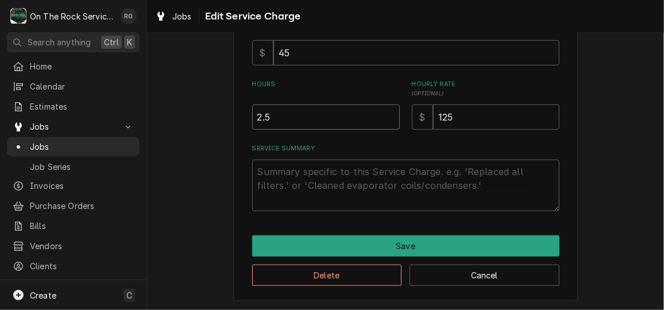
type textarea "x"
type input "3"
click at [385, 115] on input "3" at bounding box center [326, 117] width 148 height 25
click at [294, 170] on textarea "Service Summary" at bounding box center [405, 186] width 307 height 52
paste textarea "10/3/25 TMB PROVIDE SERVICE PARTS AND LABOR TO DETERMINE THAT UPON ARRIVAL AFTE…"
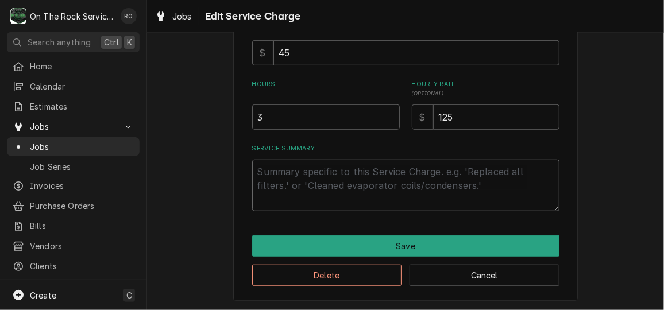
type textarea "x"
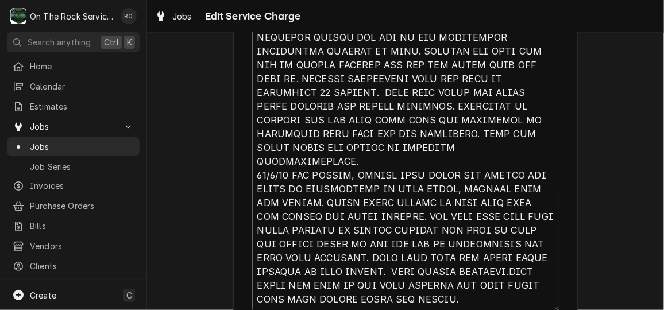
scroll to position [638, 0]
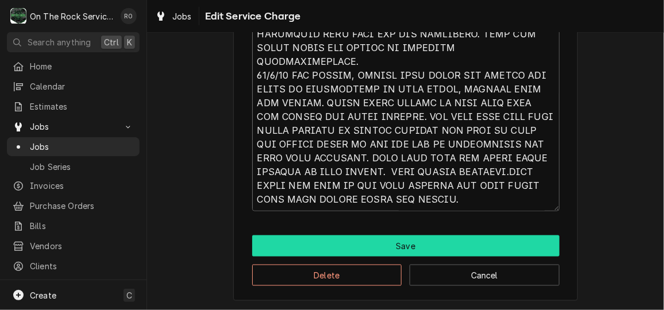
type textarea "10/3/25 TMB PROVIDE SERVICE PARTS AND LABOR TO DETERMINE THAT UPON ARRIVAL AFTE…"
click at [518, 246] on button "Save" at bounding box center [405, 246] width 307 height 21
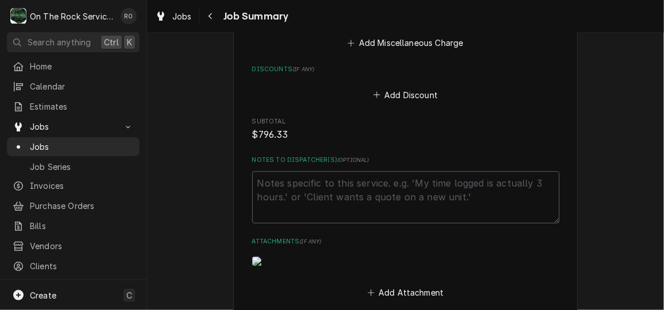
scroll to position [1688, 0]
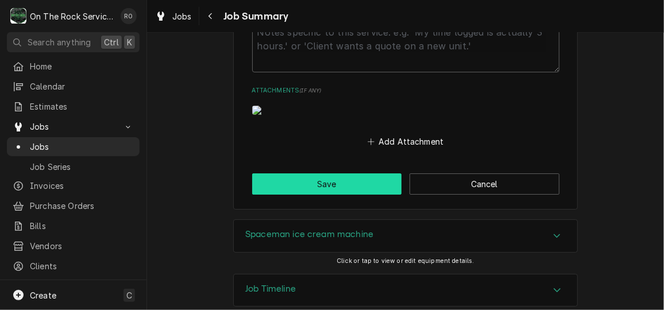
click at [333, 173] on button "Save" at bounding box center [327, 183] width 150 height 21
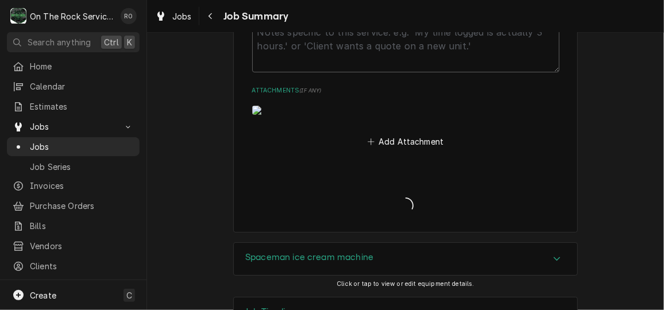
type textarea "x"
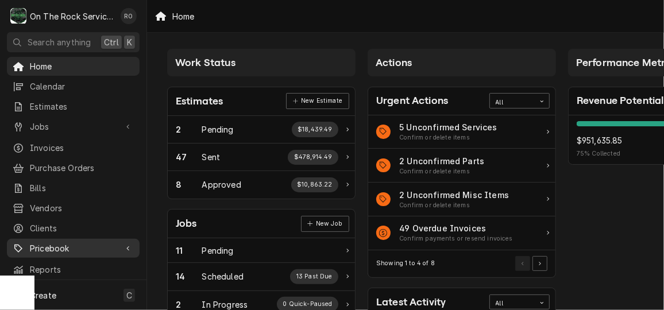
click at [99, 243] on span "Pricebook" at bounding box center [73, 248] width 87 height 12
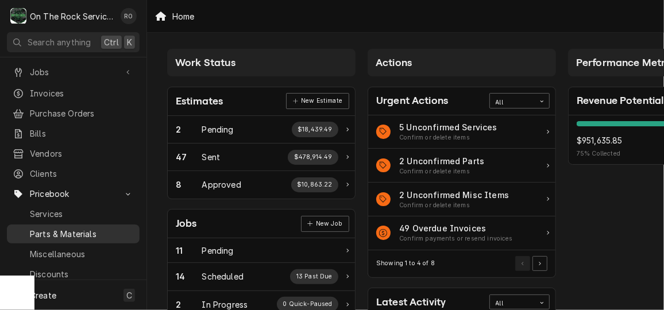
scroll to position [55, 0]
click at [95, 228] on span "Parts & Materials" at bounding box center [82, 234] width 104 height 12
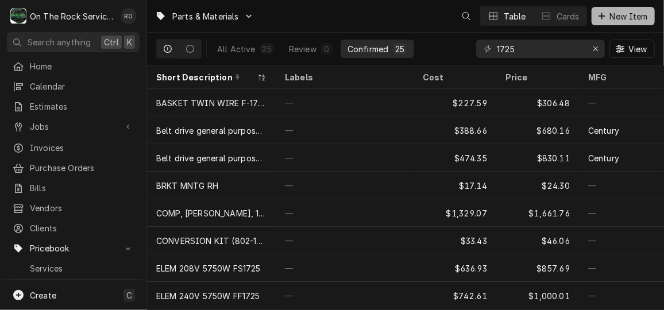
click at [620, 21] on span "New Item" at bounding box center [629, 16] width 43 height 12
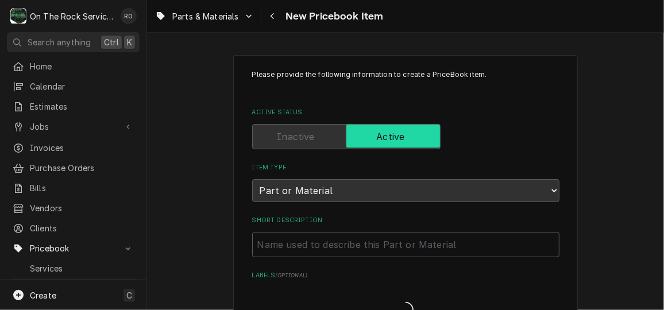
type textarea "x"
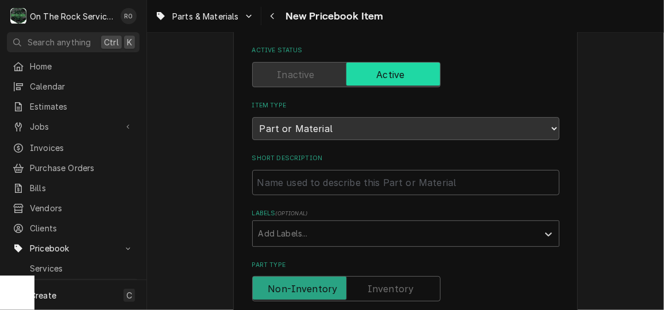
scroll to position [88, 0]
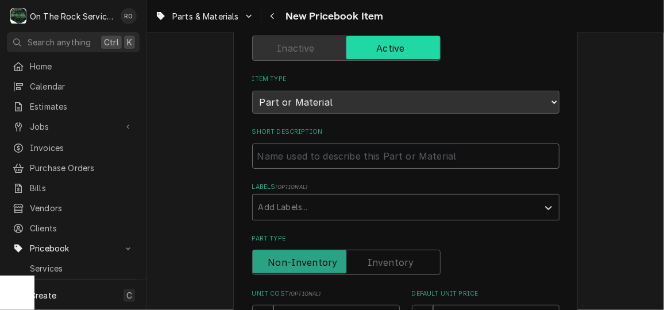
click at [381, 159] on input "Short Description" at bounding box center [405, 156] width 307 height 25
paste input "3.1.02.13.020 - Spaceman - Sensor, TemperatureProbe"
type input "3.1.02.13.020 - Spaceman - Sensor, TemperatureProbe"
type textarea "x"
drag, startPoint x: 318, startPoint y: 155, endPoint x: 242, endPoint y: 144, distance: 76.6
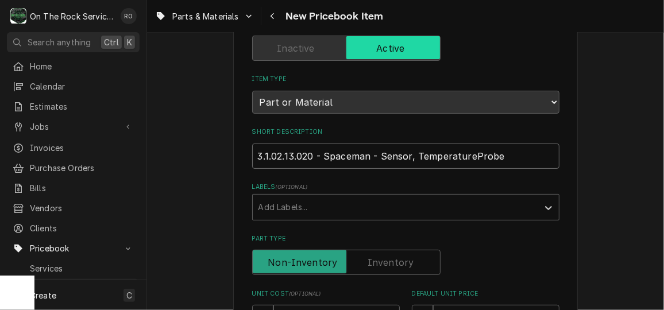
type input "Spaceman - Sensor, TemperatureProbe"
type textarea "x"
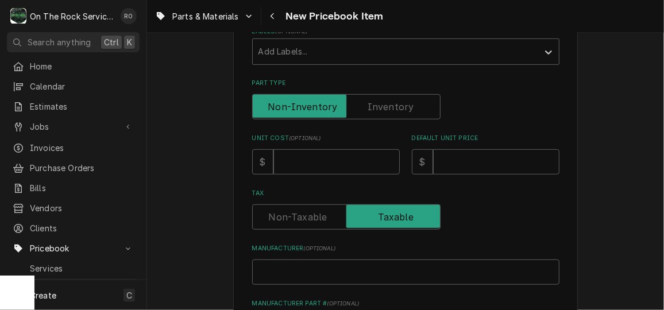
scroll to position [253, 0]
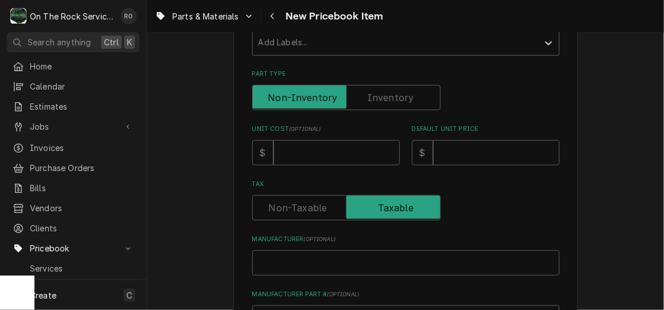
type input "Spaceman - Sensor, TemperatureProbe"
click at [299, 259] on input "Manufacturer ( optional )" at bounding box center [405, 262] width 307 height 25
type input "S"
type textarea "x"
type input "Sp"
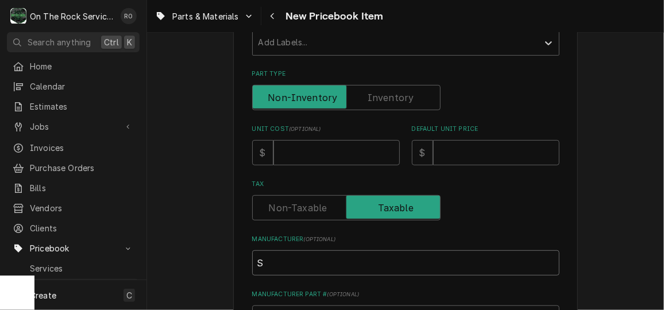
type textarea "x"
type input "Spa"
type textarea "x"
type input "Spac"
type textarea "x"
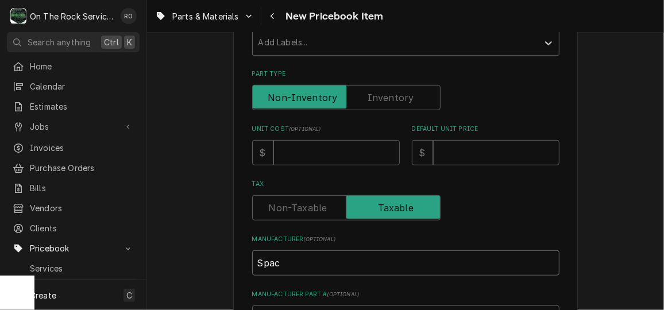
type input "Space"
type textarea "x"
type input "Space"
type textarea "x"
type input "Space M"
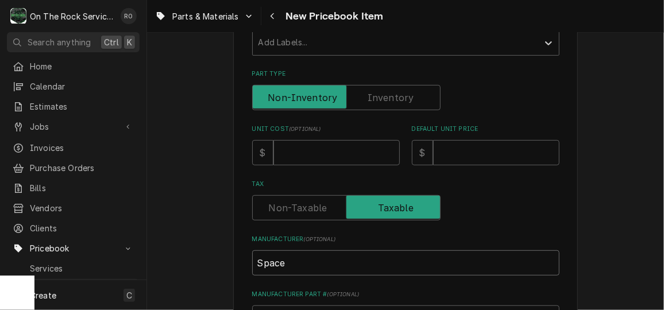
type textarea "x"
type input "Space Ma"
type textarea "x"
type input "Space Man"
type textarea "x"
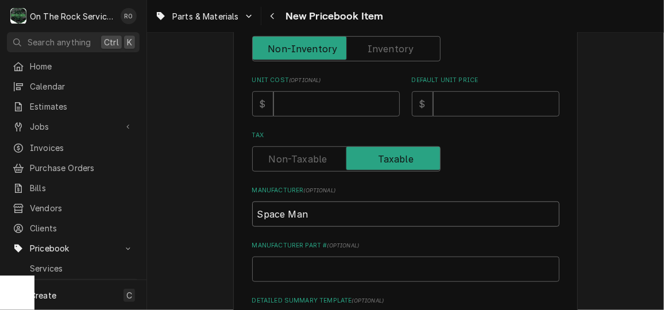
scroll to position [321, 0]
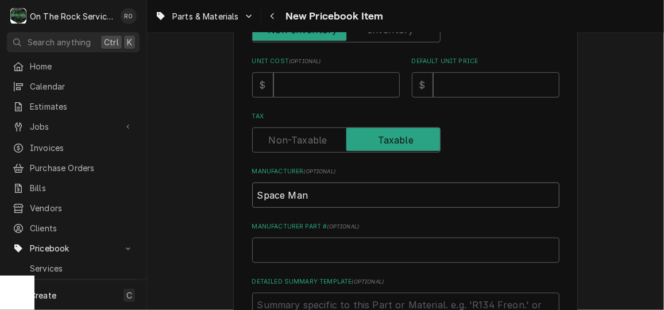
type input "Space Man"
click at [294, 256] on input "Manufacturer Part # ( optional )" at bounding box center [405, 250] width 307 height 25
paste input "3.1.02.13.020 -"
type input "3.1.02.13.020 -"
type textarea "x"
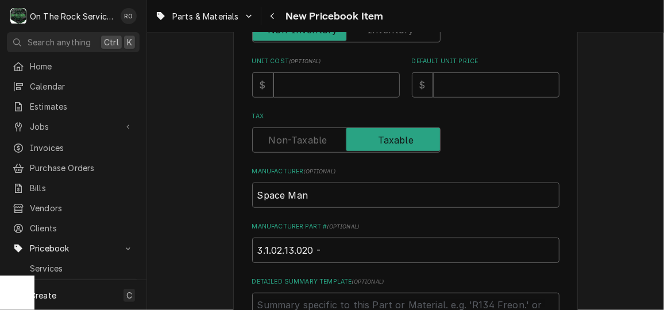
type input "3.1.02.13.020"
type textarea "x"
type input "3.1.02.13.020"
click at [313, 85] on input "Unit Cost ( optional )" at bounding box center [336, 84] width 126 height 25
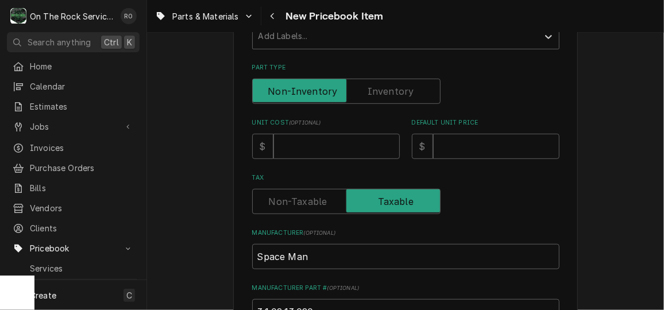
scroll to position [259, 0]
click at [360, 144] on input "Unit Cost ( optional )" at bounding box center [336, 147] width 126 height 25
type input "6"
type textarea "x"
type input "61"
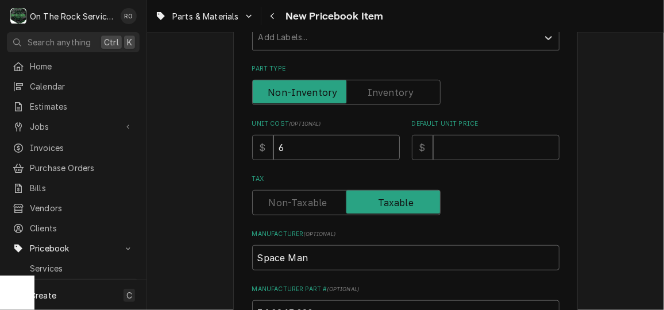
type textarea "x"
type input "61.90"
type textarea "x"
type input "61.909"
type textarea "x"
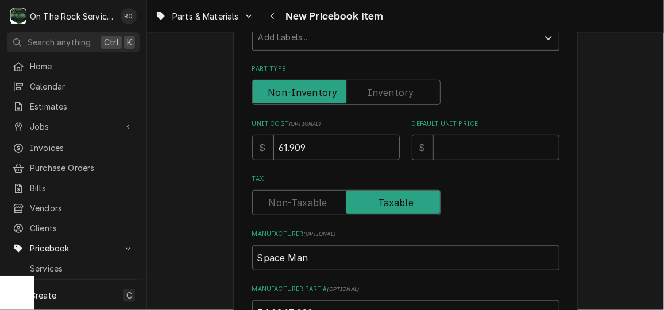
type input "61.90"
type textarea "x"
type input "61.9"
type textarea "x"
type input "61.99"
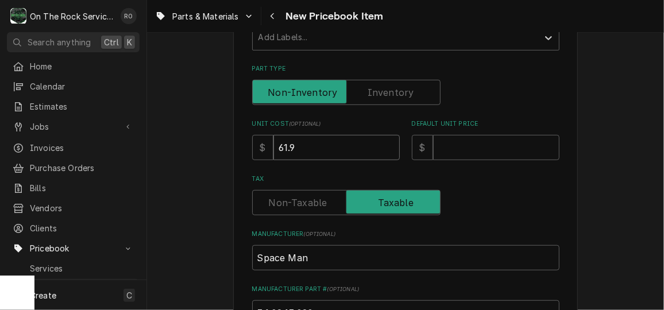
type textarea "x"
type input "61.99"
click at [360, 144] on input "61.99" at bounding box center [336, 147] width 126 height 25
click at [496, 141] on input "Default Unit Price" at bounding box center [496, 147] width 126 height 25
type input "1"
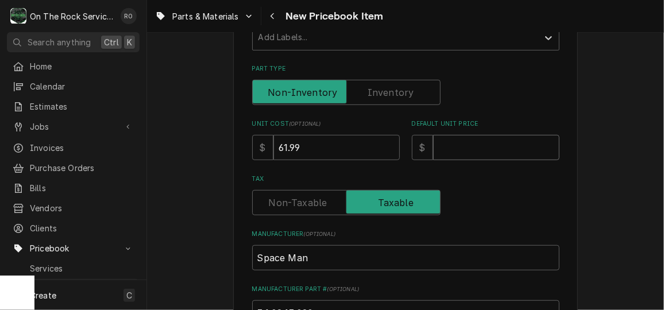
type textarea "x"
type input "12"
type textarea "x"
type input "123"
type textarea "x"
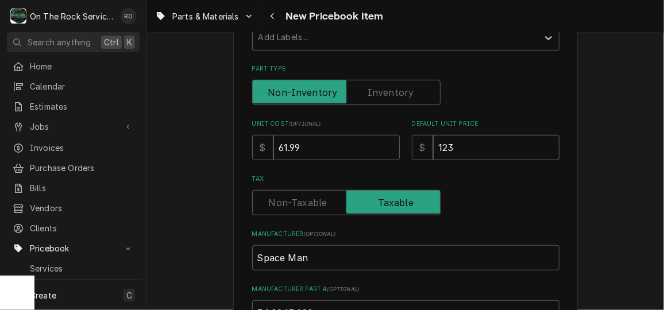
type input "123.9"
type textarea "x"
type input "123.98"
type textarea "x"
type input "123.98"
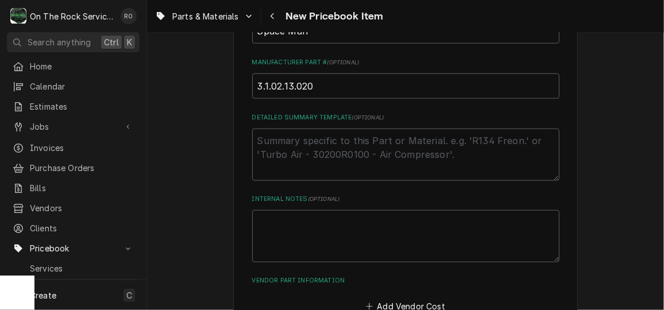
scroll to position [558, 0]
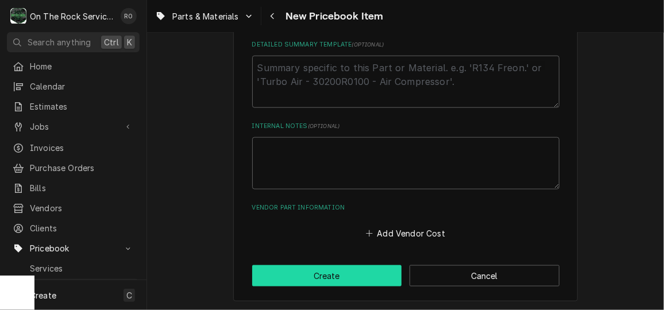
click at [356, 275] on button "Create" at bounding box center [327, 275] width 150 height 21
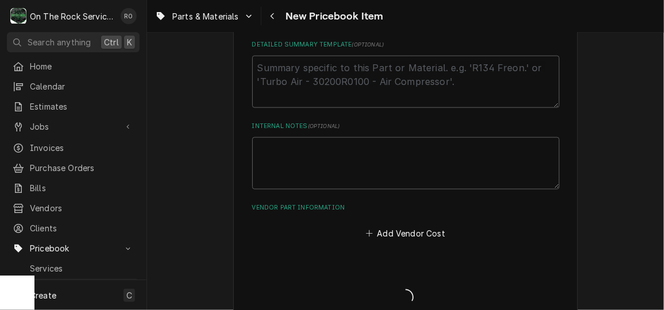
type textarea "x"
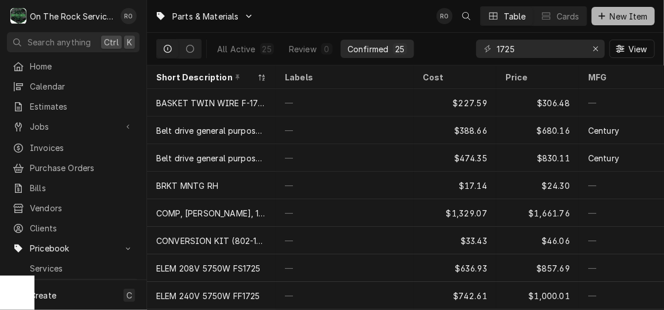
click at [603, 7] on button "New Item" at bounding box center [623, 16] width 63 height 18
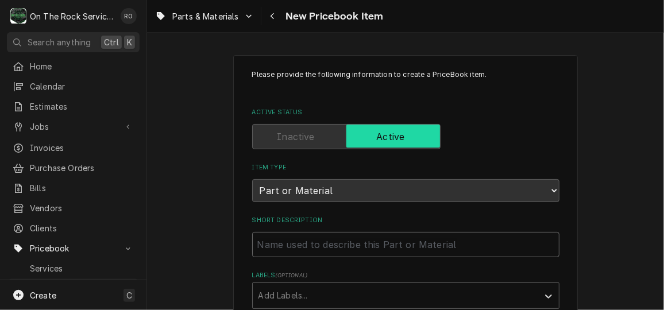
click at [344, 237] on input "Short Description" at bounding box center [405, 244] width 307 height 25
paste input "SM-KIT-SS-2F-S - Spaceman - Sm Tune-Up Kit, Ss, 2F, 1.8 Quart"
type textarea "x"
type input "SM-KIT-SS-2F-S - Spaceman - Sm Tune-Up Kit, Ss, 2F, 1.8 Quart"
drag, startPoint x: 340, startPoint y: 244, endPoint x: 250, endPoint y: 237, distance: 89.3
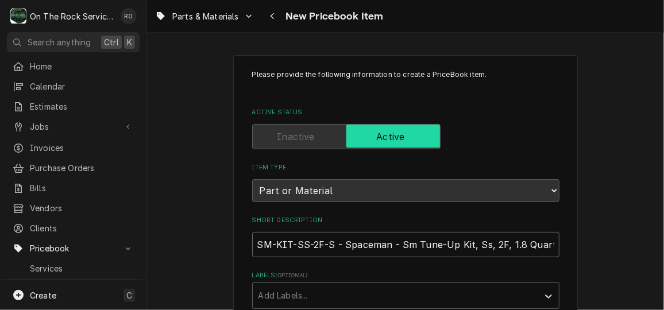
click at [252, 237] on input "SM-KIT-SS-2F-S - Spaceman - Sm Tune-Up Kit, Ss, 2F, 1.8 Quart" at bounding box center [405, 244] width 307 height 25
type textarea "x"
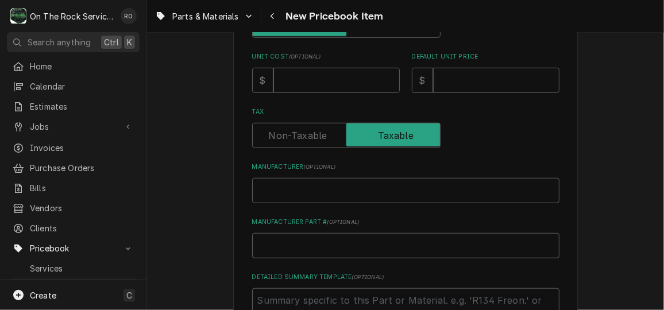
scroll to position [327, 0]
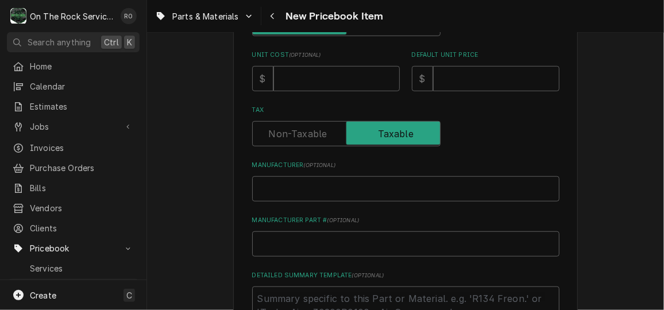
type input "Spaceman - Sm Tune-Up Kit, Ss, 2F, 1.8 Quart"
click at [291, 182] on input "Manufacturer ( optional )" at bounding box center [405, 188] width 307 height 25
type textarea "x"
type input "S"
type textarea "x"
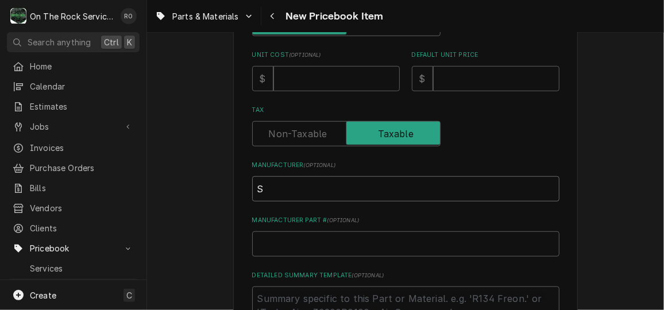
type input "Sp"
type textarea "x"
type input "Spa"
type textarea "x"
type input "Spac"
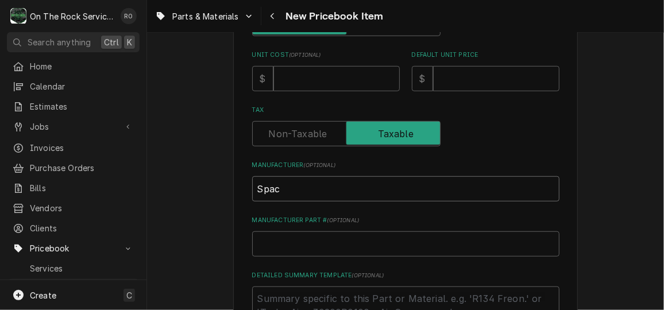
type textarea "x"
type input "Space"
type textarea "x"
type input "Spacem"
type textarea "x"
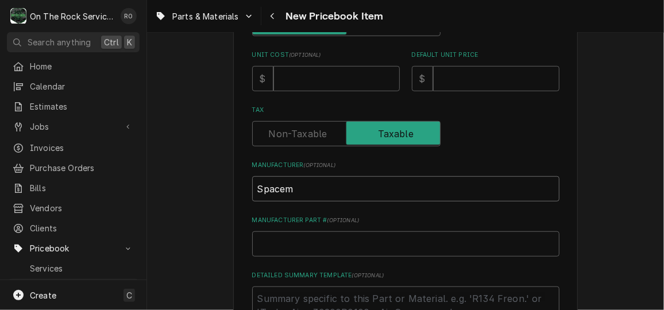
type input "Spacema"
type textarea "x"
type input "Spaceman"
type textarea "x"
type input "Spacema"
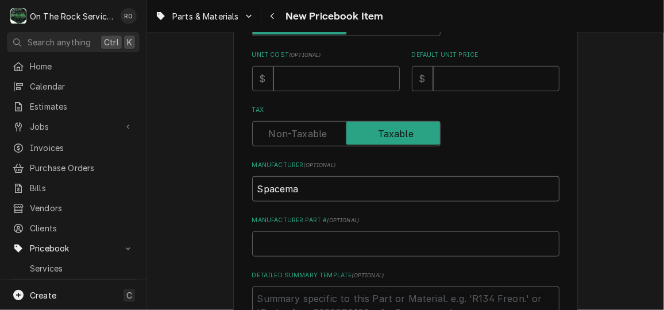
type textarea "x"
type input "Spaceman"
click at [283, 243] on input "Manufacturer Part # ( optional )" at bounding box center [405, 244] width 307 height 25
paste input "SM-KIT-SS-2F-S -"
type textarea "x"
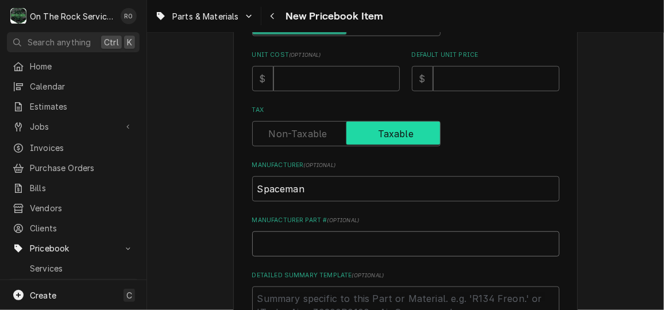
type input "SM-KIT-SS-2F-S -"
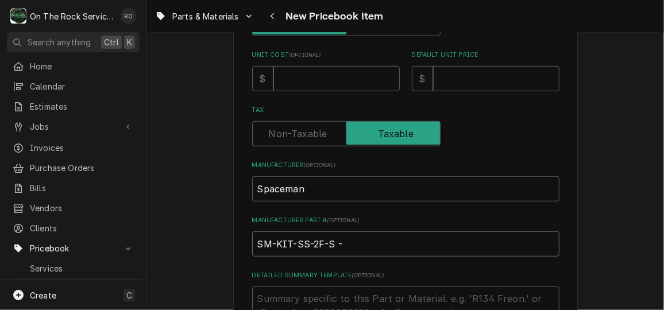
type textarea "x"
type input "SM-KIT-SS-2F-S -"
type textarea "x"
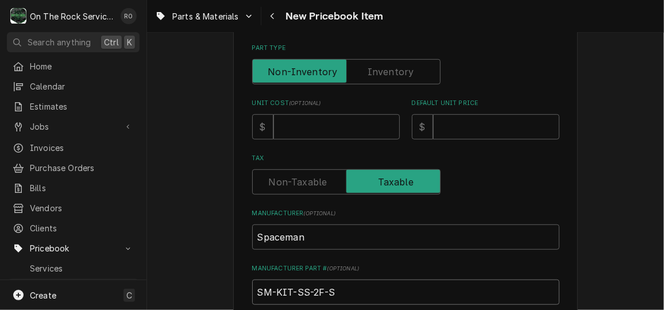
type input "SM-KIT-SS-2F-S"
click at [349, 135] on input "Unit Cost ( optional )" at bounding box center [336, 126] width 126 height 25
type textarea "x"
type input "3"
type textarea "x"
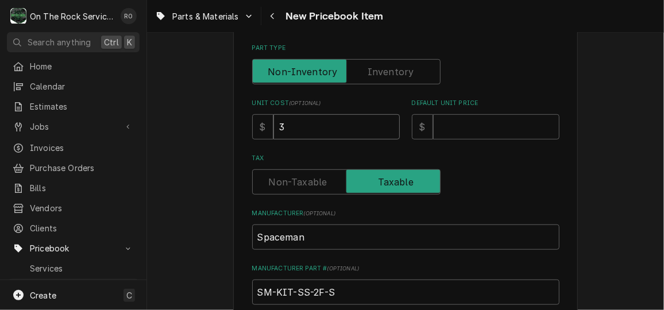
type input "34"
type textarea "x"
type input "34.4"
type textarea "x"
type input "34.43"
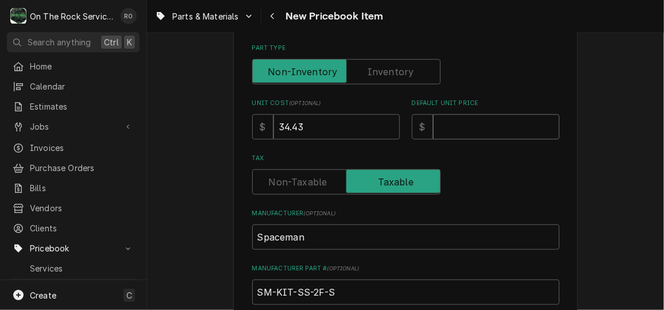
type textarea "x"
type input "6"
type textarea "x"
type input "68"
type textarea "x"
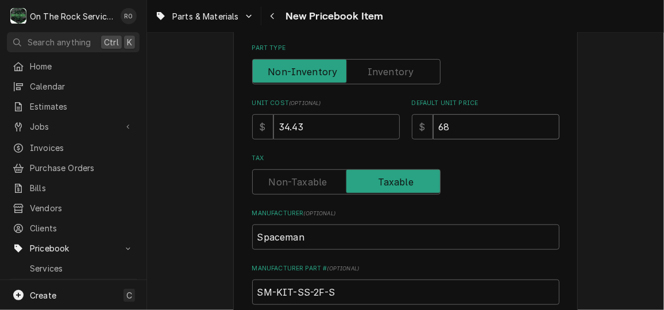
type input "68.8"
type textarea "x"
type input "68.86"
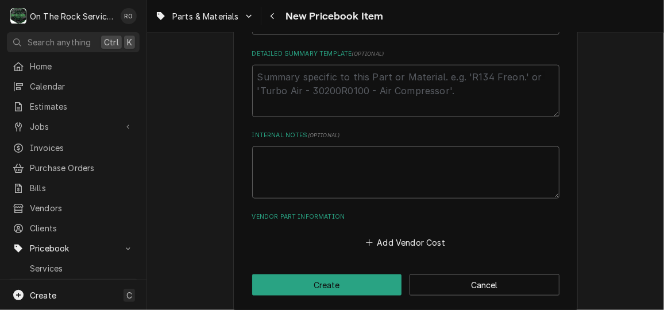
scroll to position [558, 0]
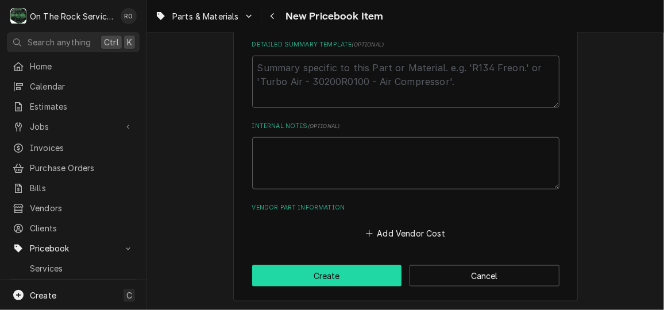
click at [342, 276] on button "Create" at bounding box center [327, 275] width 150 height 21
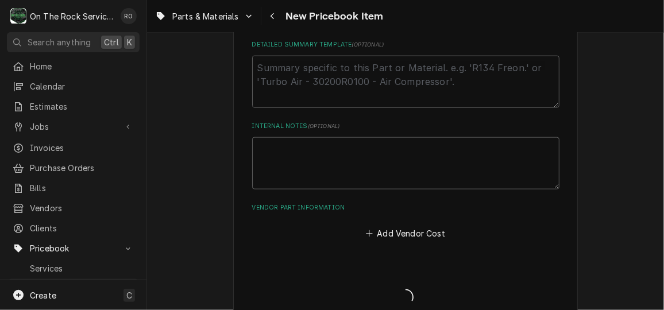
type textarea "x"
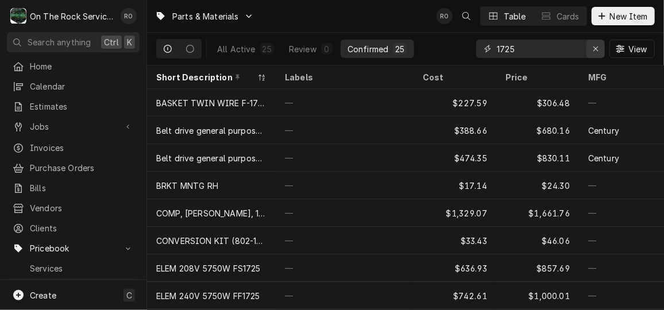
click at [601, 45] on div "Erase input" at bounding box center [595, 48] width 11 height 11
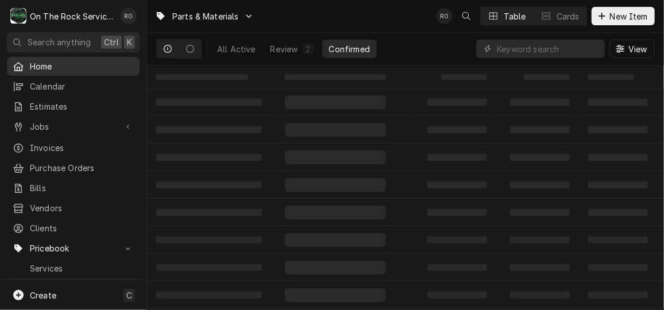
click at [80, 61] on span "Home" at bounding box center [82, 66] width 104 height 12
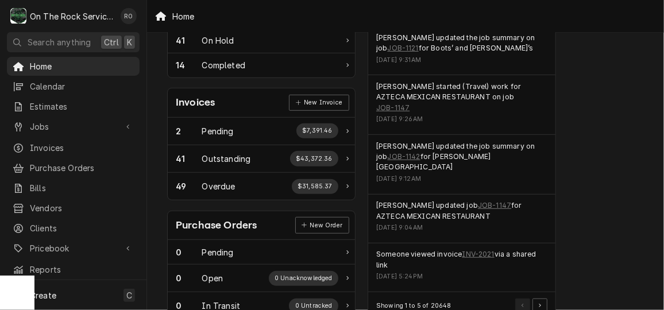
scroll to position [291, 0]
click at [537, 292] on div "Showing 1 to 5 of 20648" at bounding box center [461, 305] width 187 height 27
click at [541, 298] on button "Pagination Controls" at bounding box center [540, 305] width 15 height 15
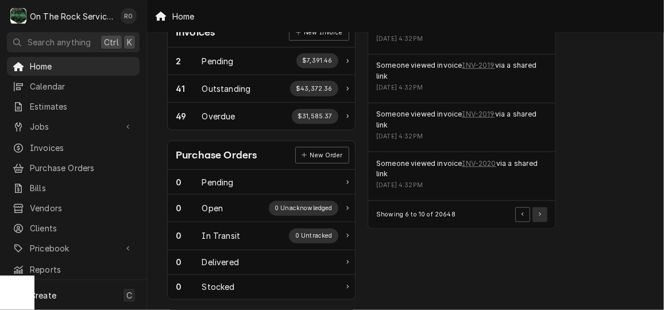
scroll to position [369, 0]
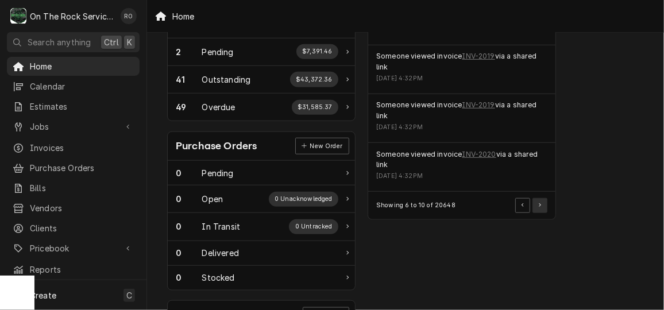
click at [543, 199] on button "Pagination Controls" at bounding box center [540, 205] width 15 height 15
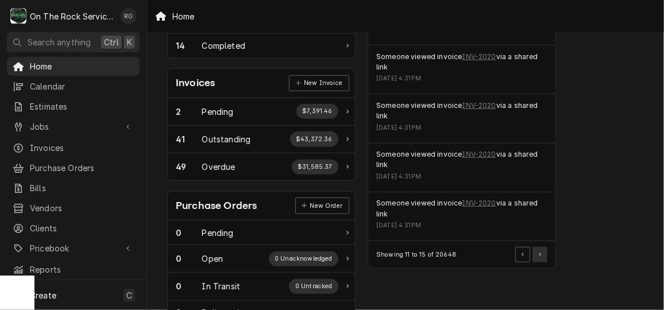
scroll to position [349, 0]
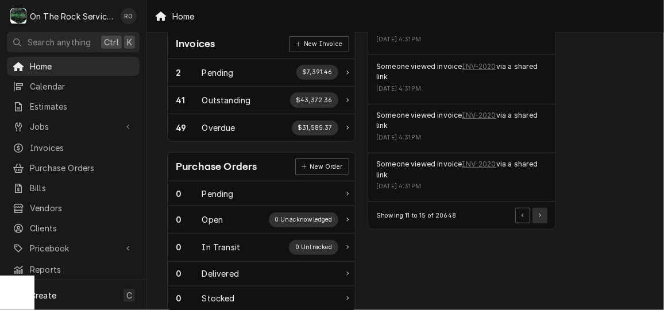
click at [543, 214] on button "Pagination Controls" at bounding box center [540, 215] width 15 height 15
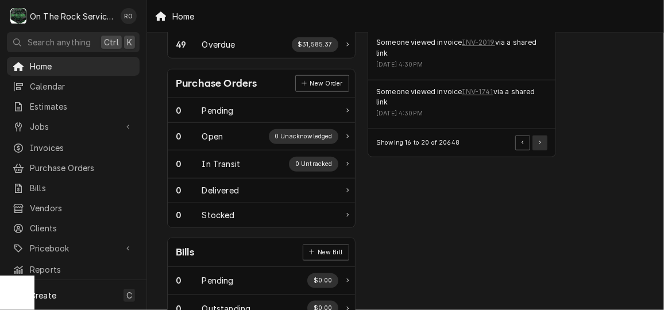
scroll to position [436, 0]
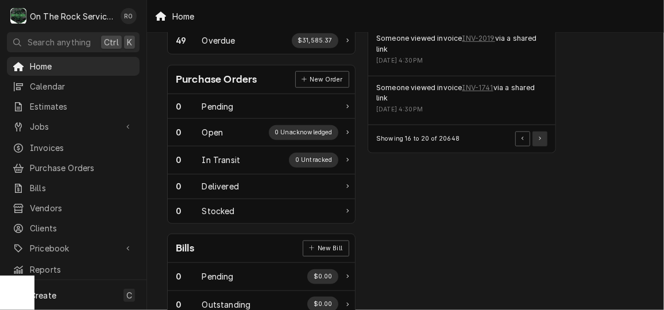
click at [545, 132] on button "Pagination Controls" at bounding box center [540, 139] width 15 height 15
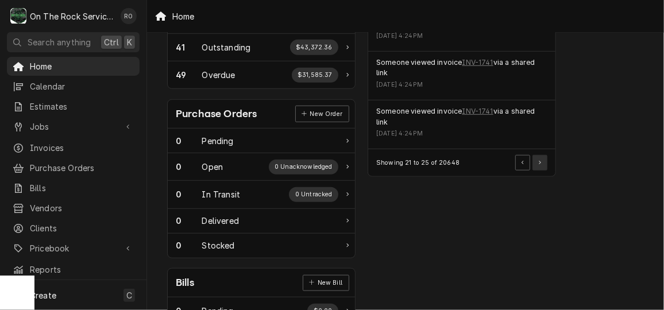
scroll to position [402, 0]
click at [542, 160] on button "Pagination Controls" at bounding box center [540, 162] width 15 height 15
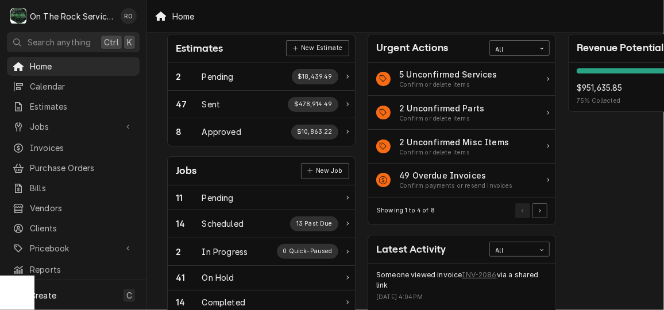
scroll to position [52, 0]
